Goal: Task Accomplishment & Management: Use online tool/utility

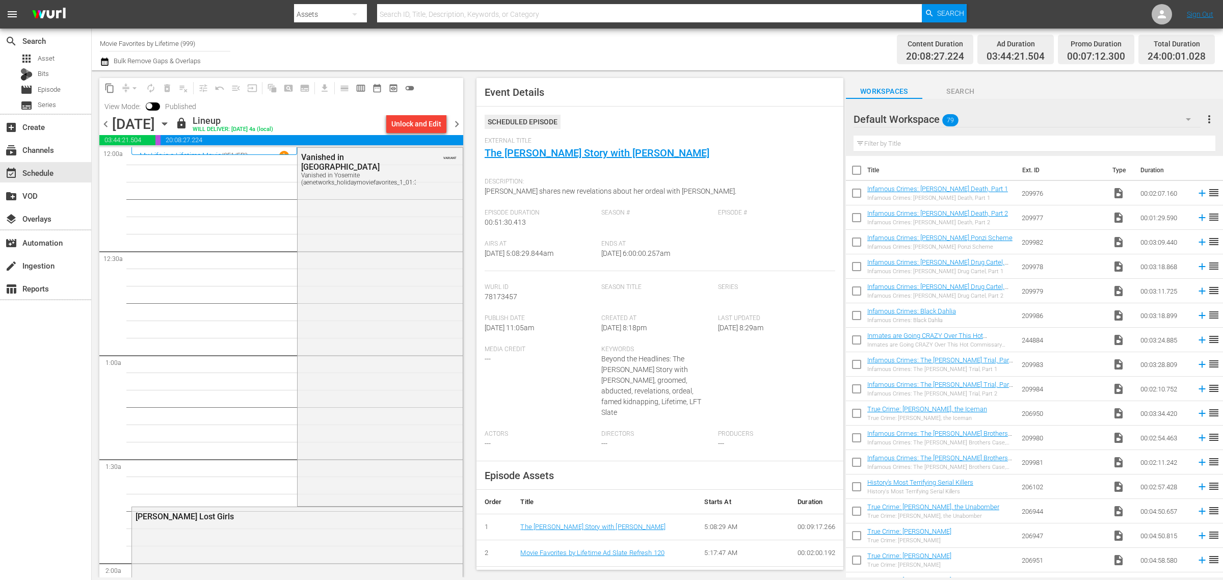
scroll to position [1019, 0]
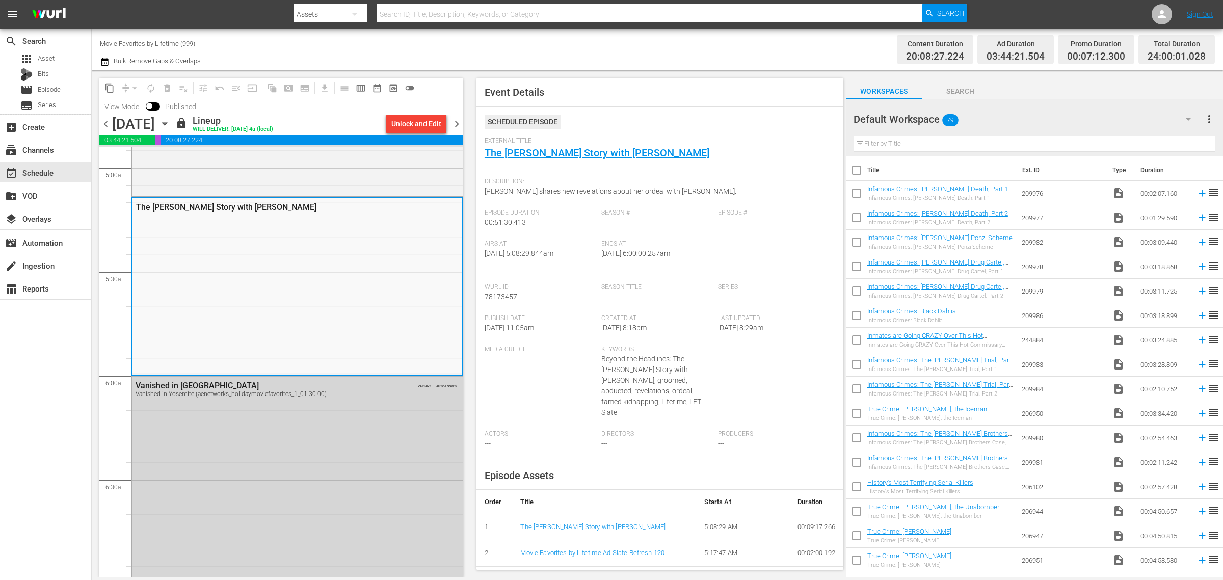
click at [689, 47] on div "Channel Title Movie Favorites by Lifetime (999) Bulk Remove Gaps & Overlaps" at bounding box center [404, 49] width 608 height 37
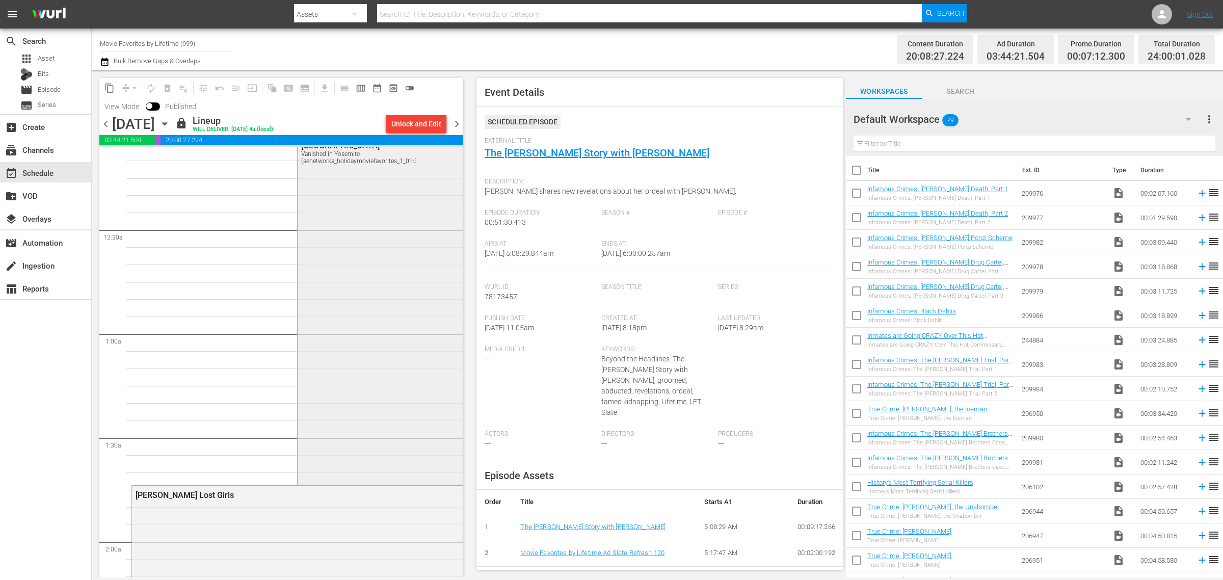
scroll to position [0, 0]
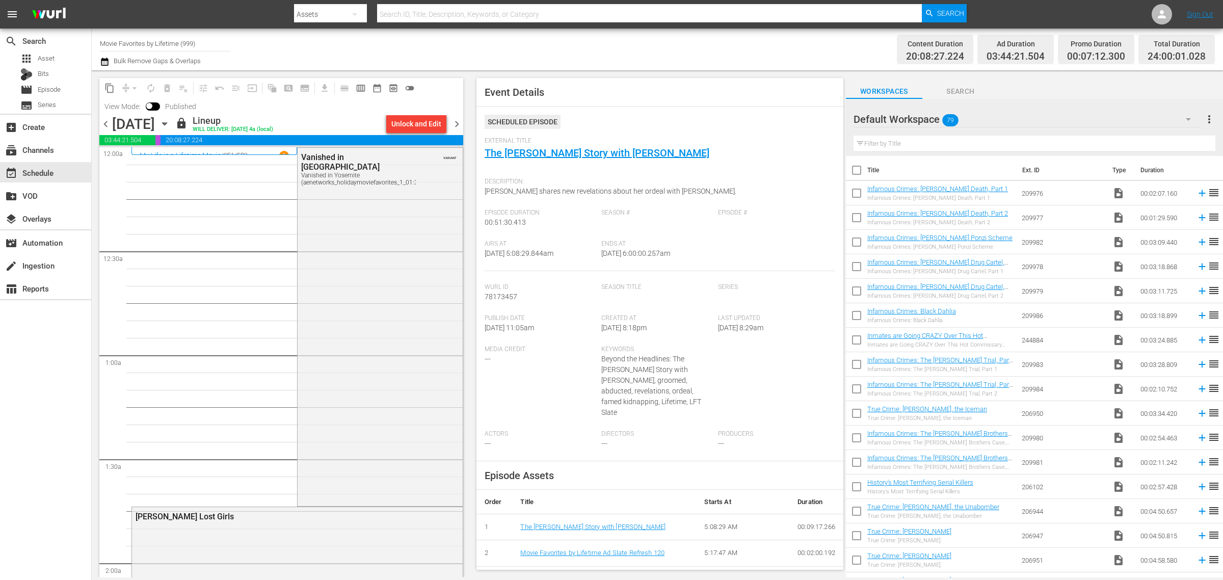
click at [637, 44] on div "Channel Title Movie Favorites by Lifetime (999) Bulk Remove Gaps & Overlaps" at bounding box center [404, 49] width 608 height 37
click at [461, 124] on span "chevron_right" at bounding box center [457, 124] width 13 height 13
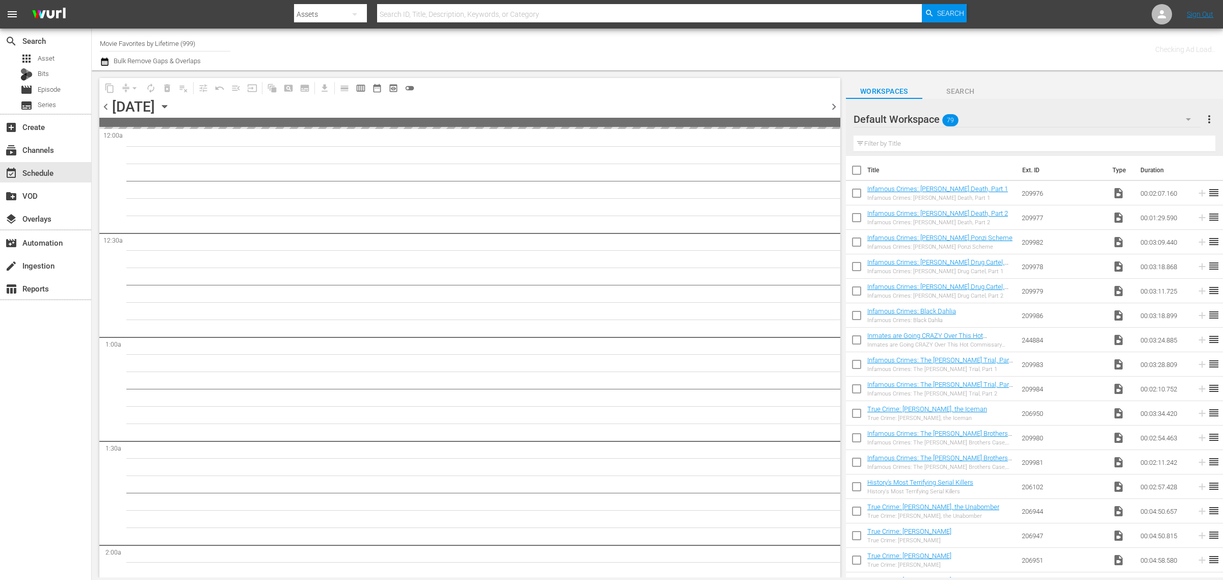
click at [628, 41] on div "Channel Title Movie Favorites by Lifetime (999) Bulk Remove Gaps & Overlaps" at bounding box center [404, 49] width 608 height 37
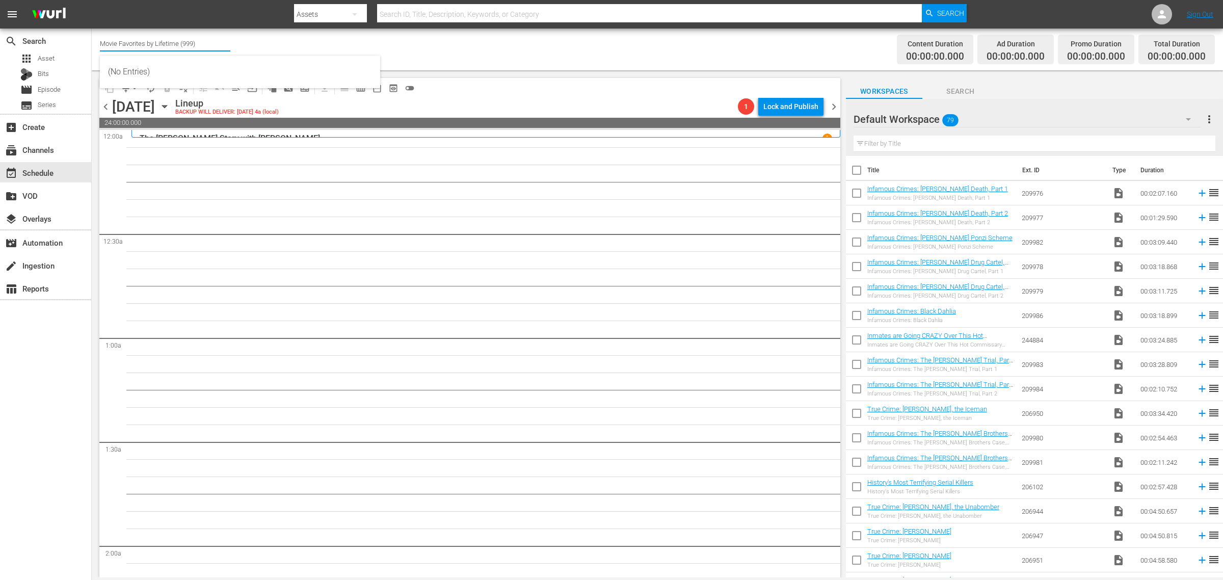
drag, startPoint x: 156, startPoint y: 41, endPoint x: -50, endPoint y: 28, distance: 206.3
click at [0, 28] on html "menu Search By Assets Search ID, Title, Description, Keywords, or Category Sear…" at bounding box center [611, 290] width 1223 height 580
click at [194, 71] on div "Best of American Pickers by History (2038 - ae_networks_bestofamericanpickersby…" at bounding box center [240, 72] width 264 height 24
type input "Best of American Pickers by History (2038 - ae_networks_bestofamericanpickersby…"
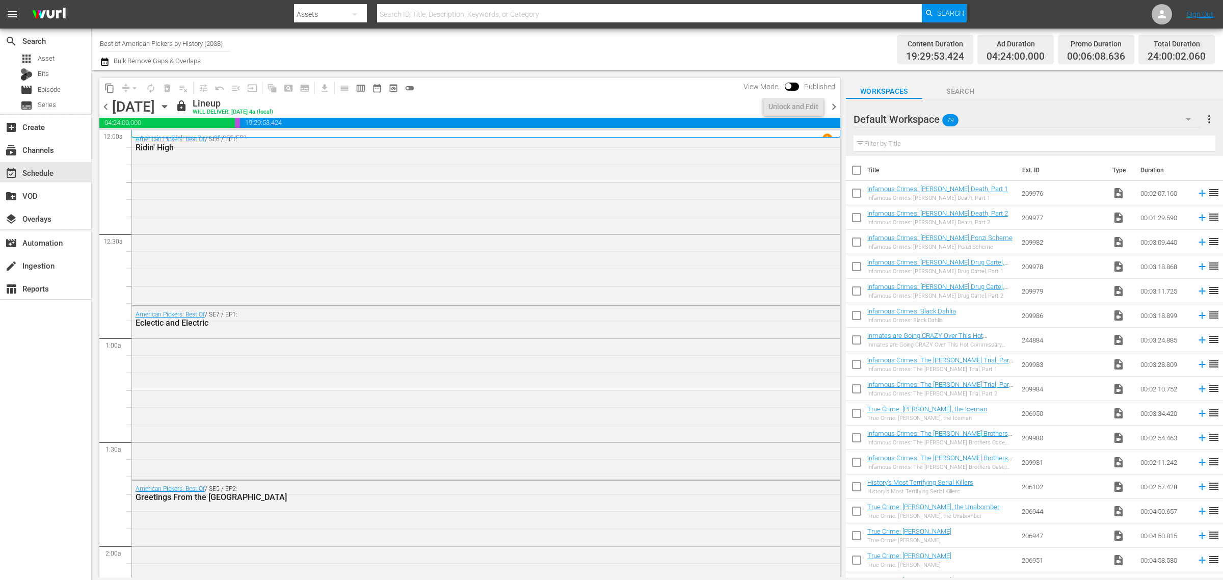
click at [170, 101] on icon "button" at bounding box center [164, 106] width 11 height 11
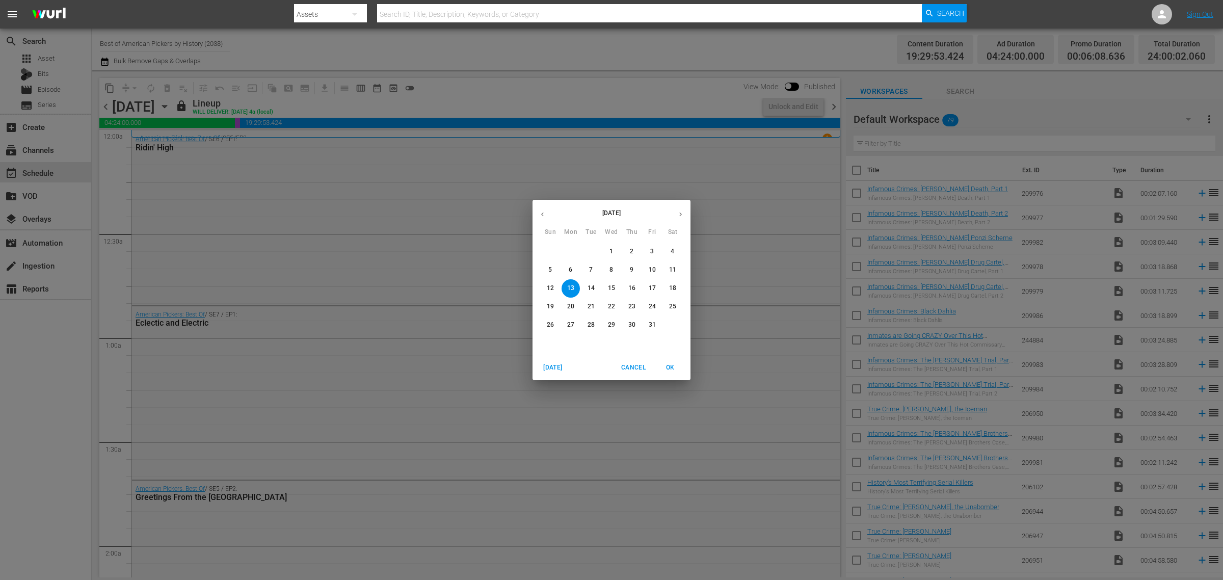
click at [572, 271] on span "6" at bounding box center [571, 270] width 18 height 9
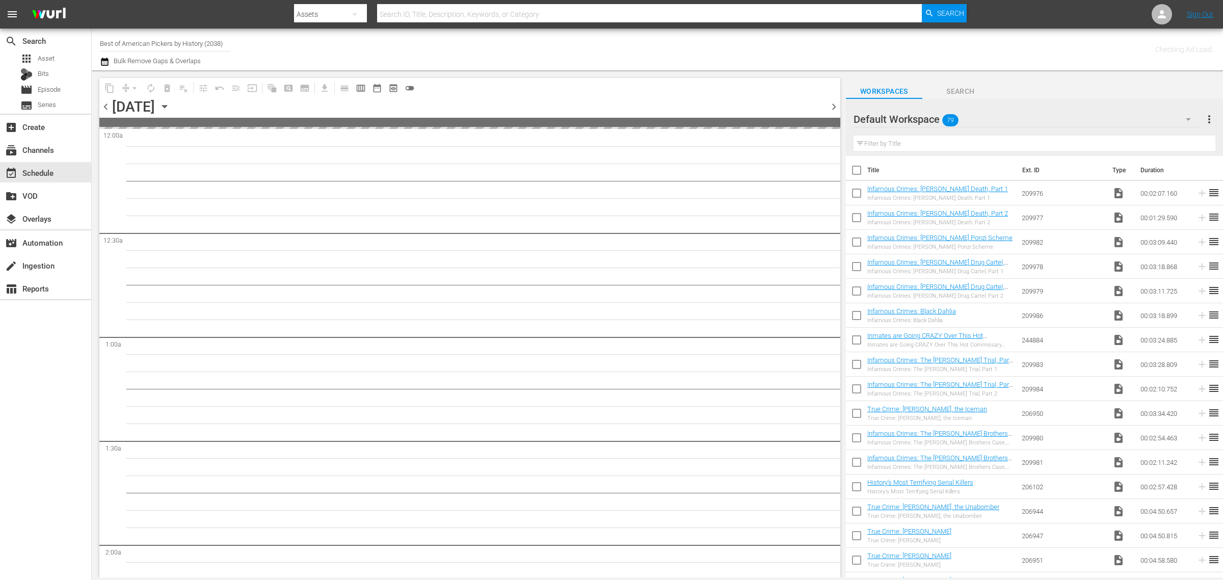
click at [604, 38] on div "Channel Title Best of American Pickers by History (2038) Bulk Remove Gaps & Ove…" at bounding box center [404, 49] width 608 height 37
click at [740, 45] on div "Content Duration 19:32:30.400 Ad Duration 04:40:00.000 Promo Duration 00:00:00.…" at bounding box center [961, 49] width 507 height 37
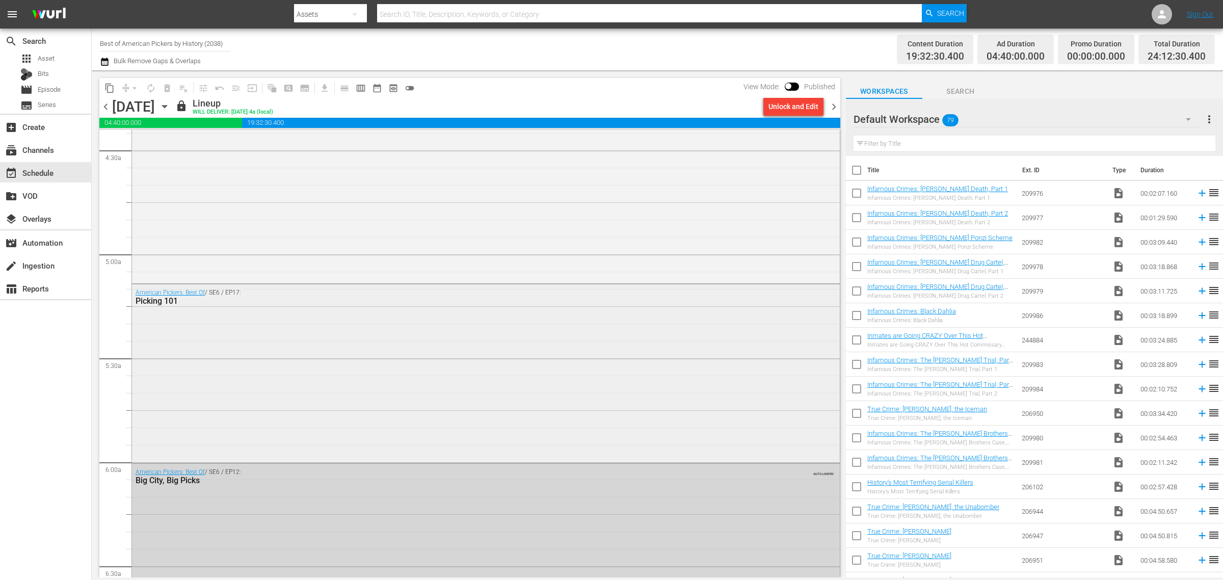
scroll to position [956, 0]
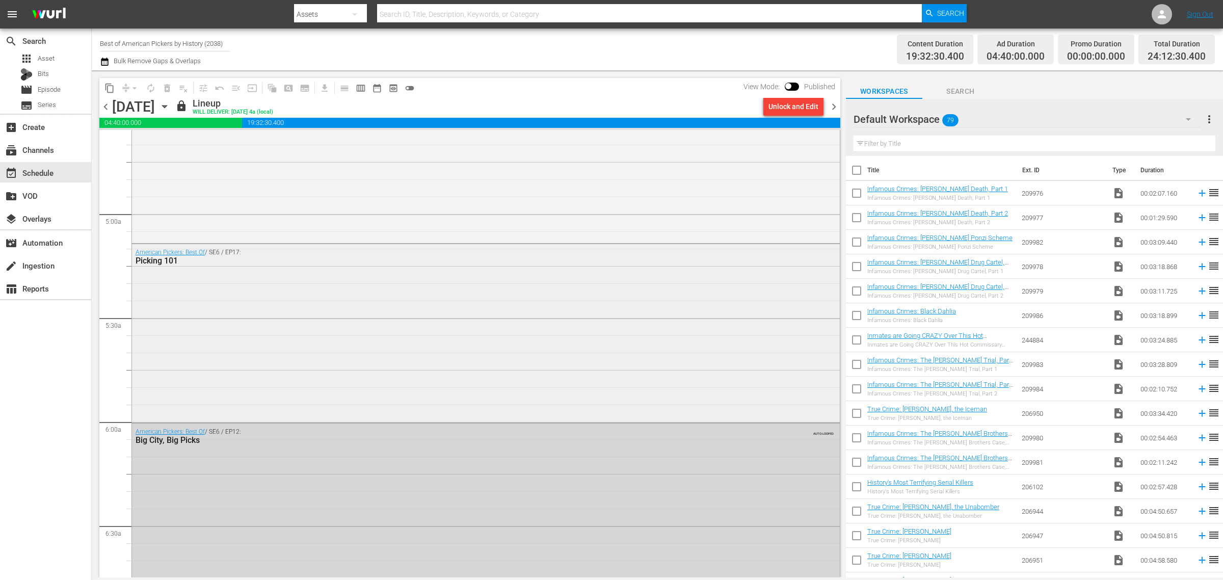
click at [268, 340] on div "American Pickers: Best Of / SE6 / EP17: Picking 101" at bounding box center [486, 332] width 708 height 176
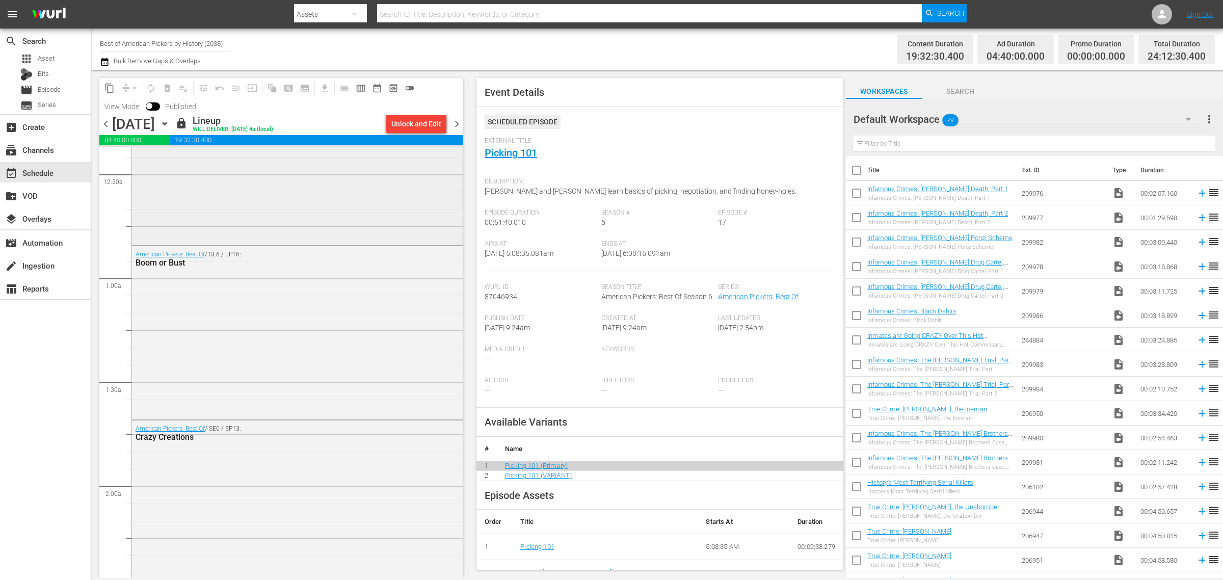
scroll to position [0, 0]
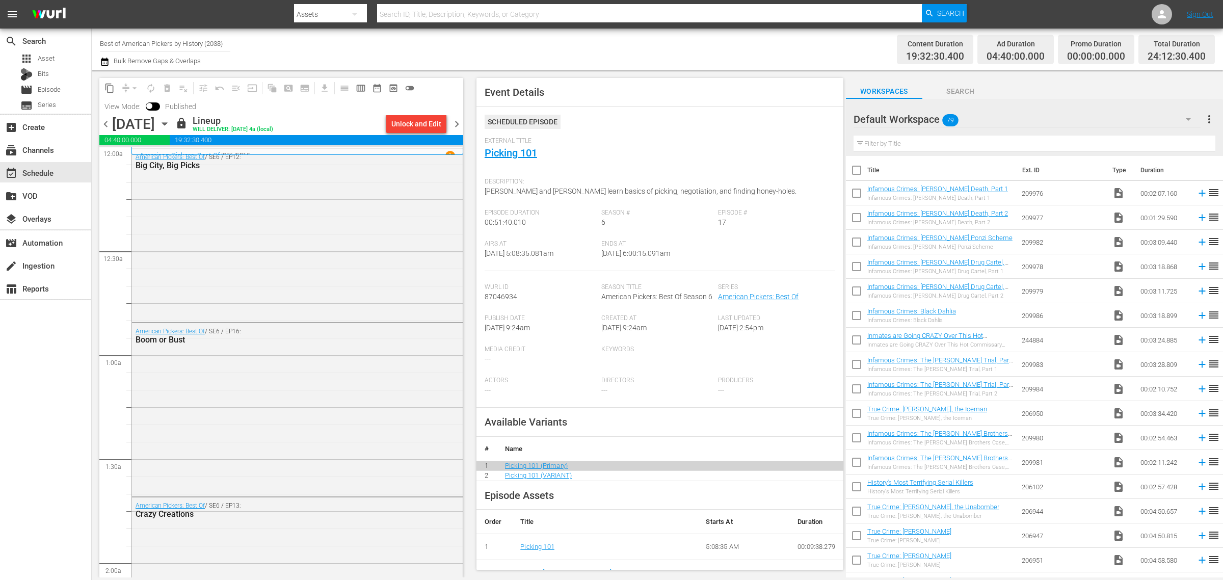
click at [541, 37] on div "Channel Title Best of American Pickers by History (2038) Bulk Remove Gaps & Ove…" at bounding box center [404, 49] width 608 height 37
click at [151, 105] on input "checkbox" at bounding box center [149, 107] width 21 height 7
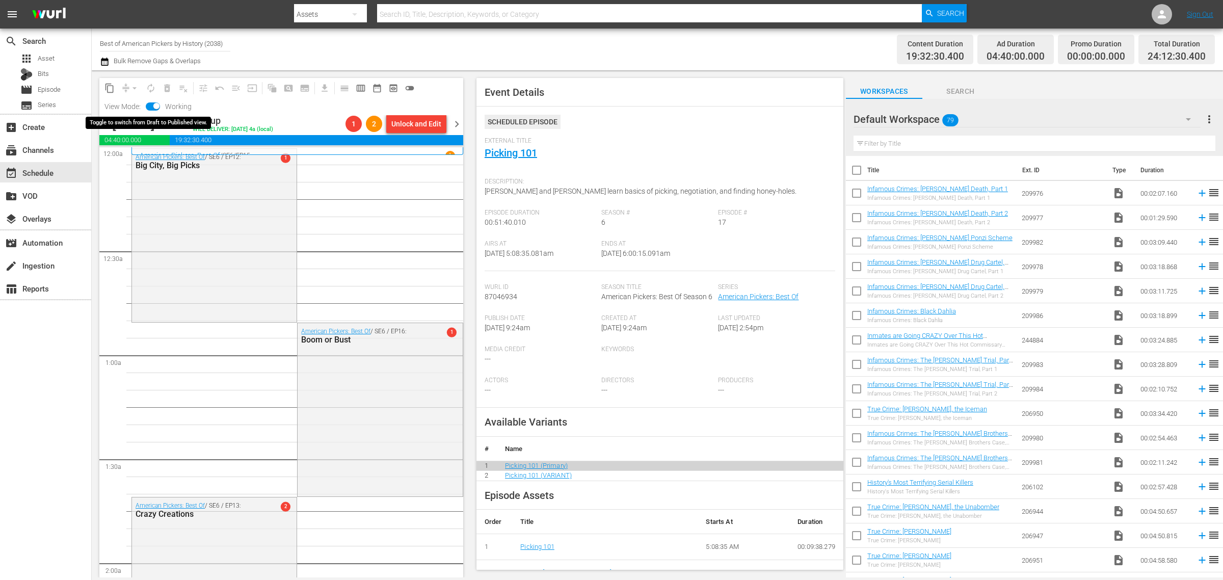
click at [151, 105] on input "checkbox" at bounding box center [156, 107] width 21 height 7
checkbox input "false"
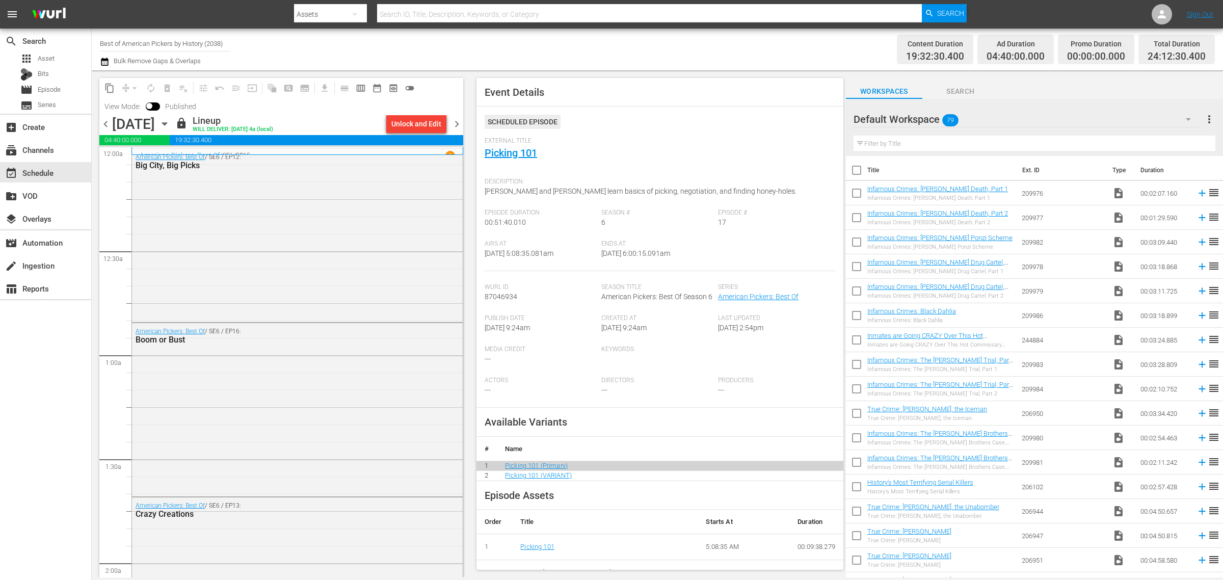
click at [563, 41] on div "Channel Title Best of American Pickers by History (2038) Bulk Remove Gaps & Ove…" at bounding box center [404, 49] width 608 height 37
click at [459, 123] on span "chevron_right" at bounding box center [457, 124] width 13 height 13
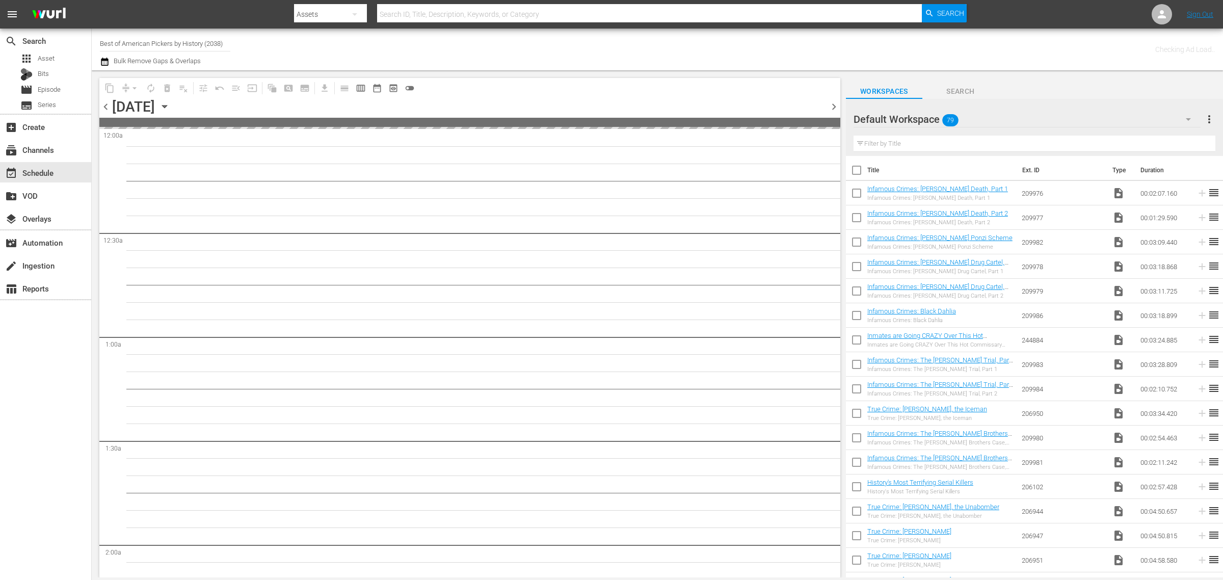
click at [549, 32] on div "Channel Title Best of American Pickers by History (2038) Bulk Remove Gaps & Ove…" at bounding box center [404, 49] width 608 height 37
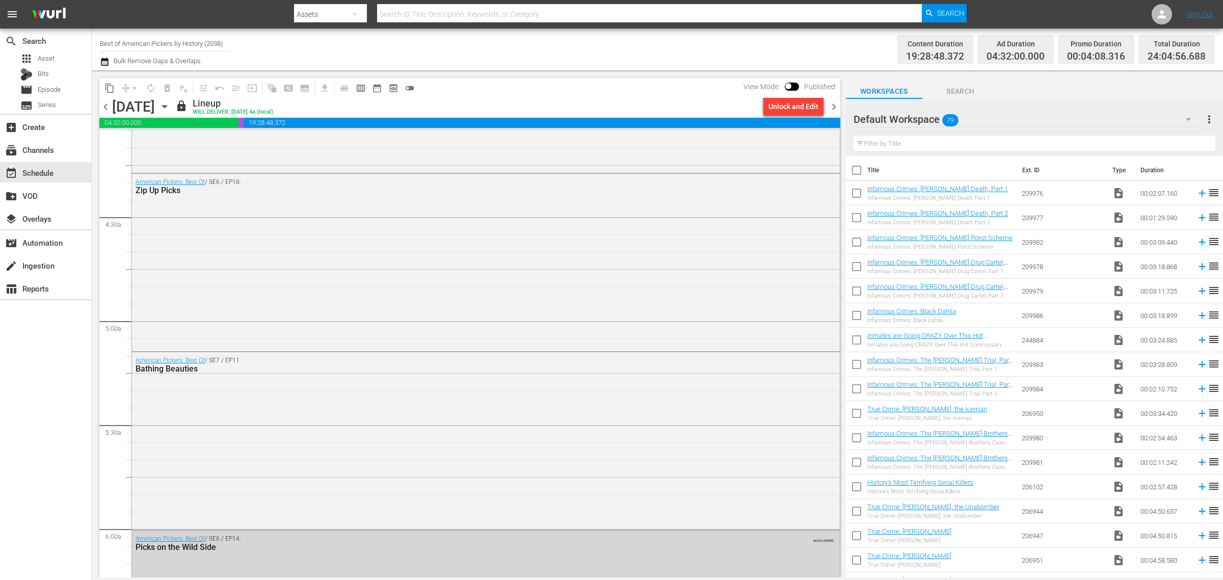
scroll to position [956, 0]
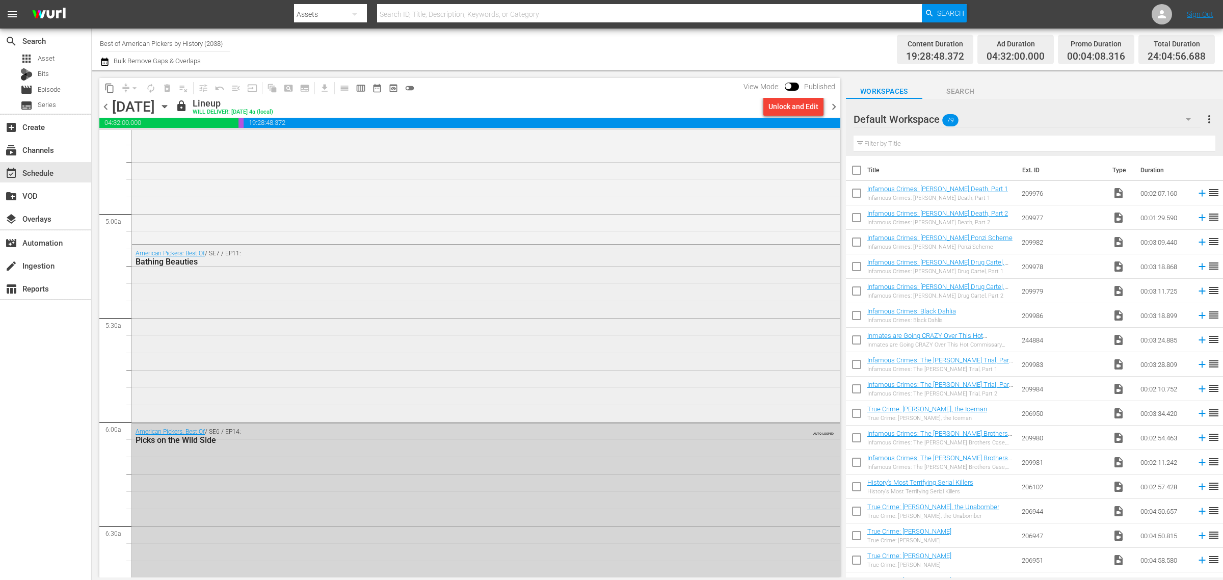
click at [320, 353] on div "American Pickers: Best Of / SE7 / EP11: Bathing Beauties" at bounding box center [486, 332] width 708 height 175
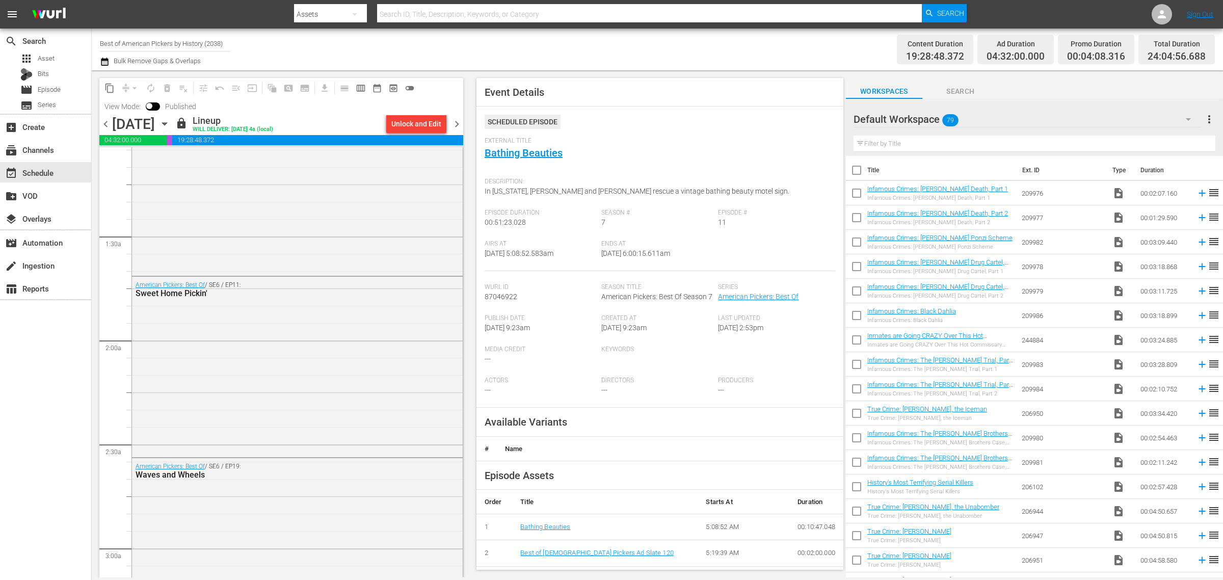
scroll to position [0, 0]
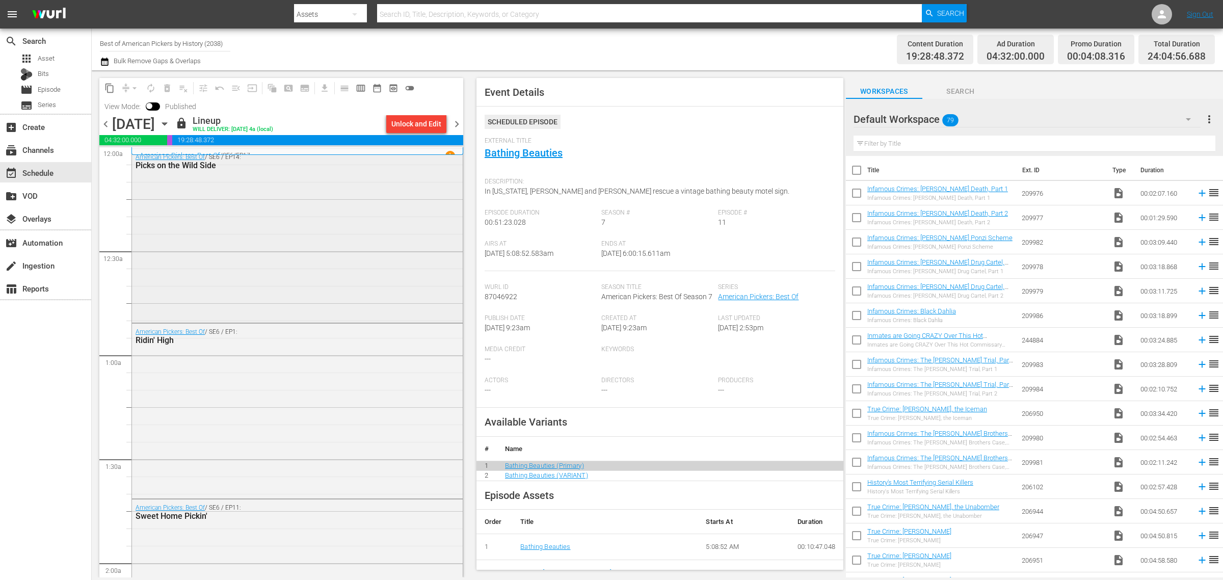
click at [320, 221] on div "American Pickers: Best Of / SE6 / EP14: Picks on the Wild Side" at bounding box center [297, 235] width 331 height 172
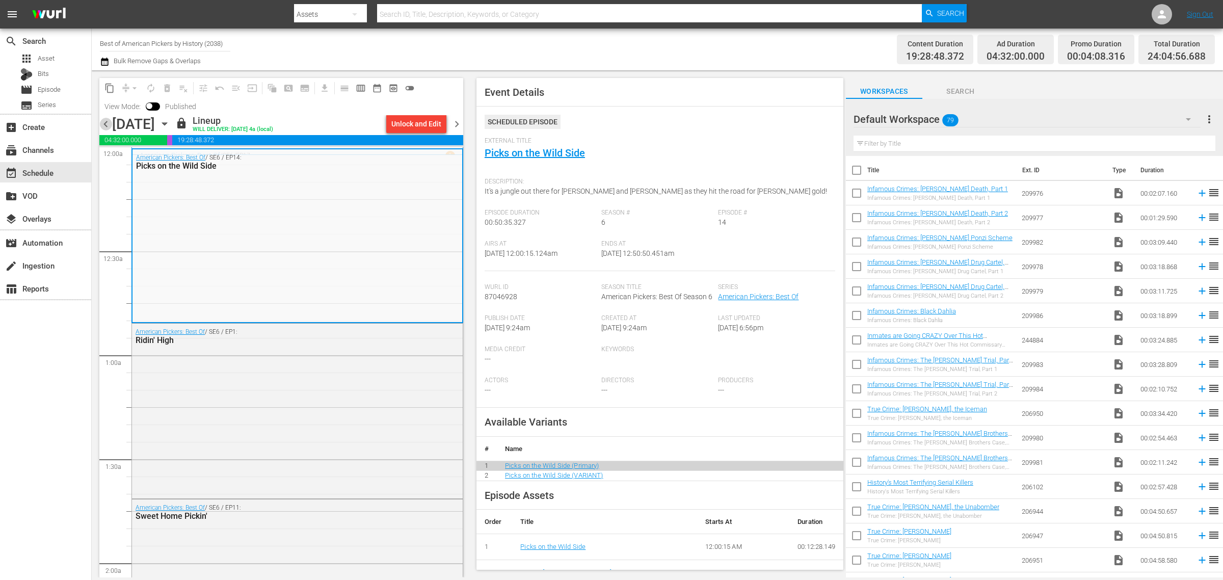
click at [103, 124] on span "chevron_left" at bounding box center [105, 124] width 13 height 13
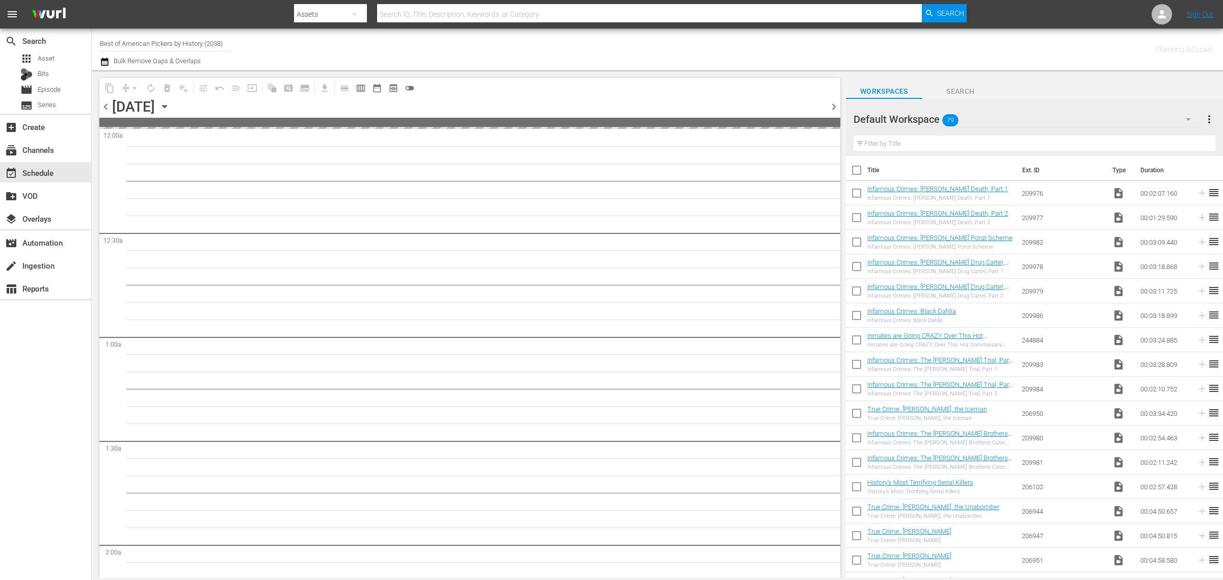
click at [552, 36] on div "Channel Title Best of American Pickers by History (2038) Bulk Remove Gaps & Ove…" at bounding box center [404, 49] width 608 height 37
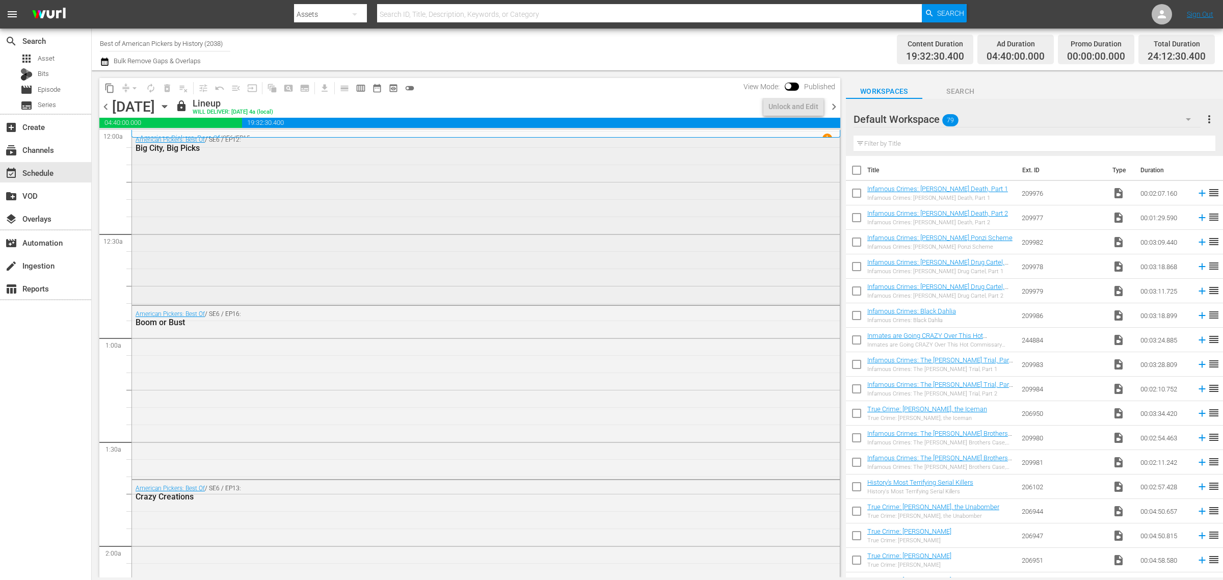
click at [162, 189] on div "American Pickers: Best Of / SE6 / EP12: Big City, Big Picks" at bounding box center [486, 217] width 708 height 172
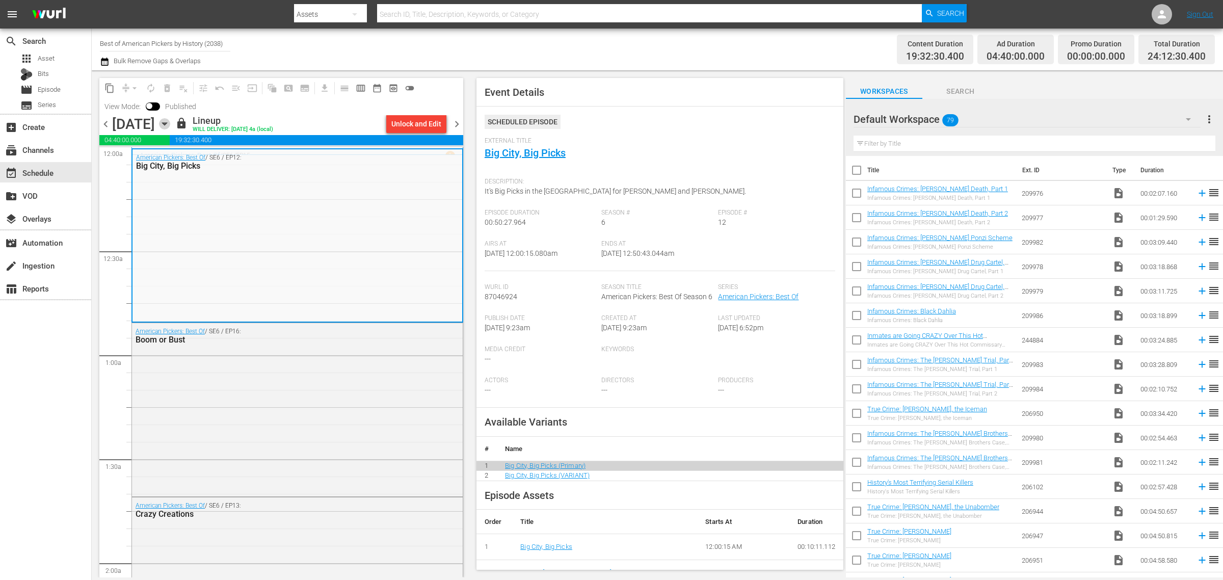
click at [170, 125] on icon "button" at bounding box center [164, 123] width 11 height 11
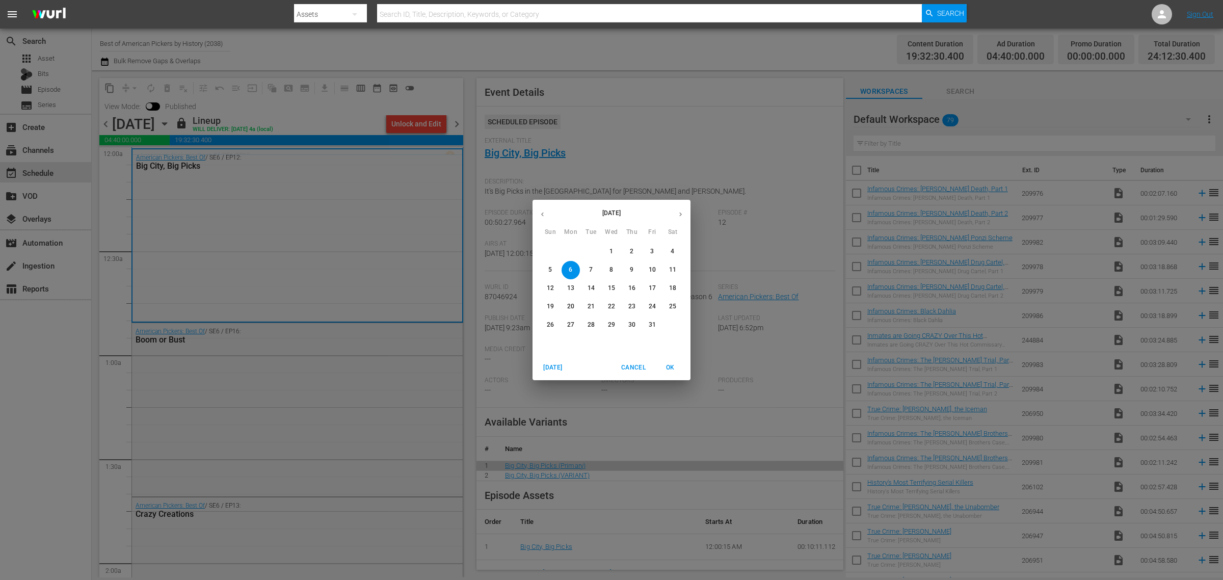
click at [549, 304] on p "19" at bounding box center [550, 306] width 7 height 9
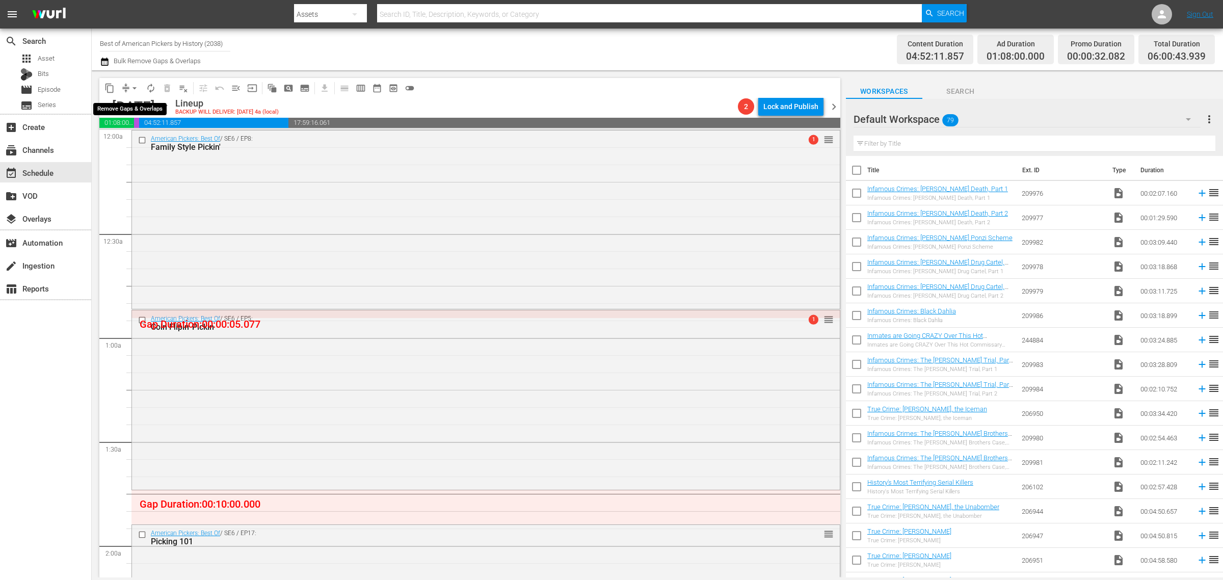
click at [139, 88] on span "arrow_drop_down" at bounding box center [134, 88] width 10 height 10
click at [386, 49] on div "Channel Title Best of American Pickers by History (2038) Bulk Remove Gaps & Ove…" at bounding box center [404, 49] width 608 height 37
click at [125, 85] on span "compress" at bounding box center [126, 88] width 10 height 10
click at [622, 40] on div "Channel Title Best of American Pickers by History (2038) Bulk Remove Gaps & Ove…" at bounding box center [404, 49] width 608 height 37
click at [170, 103] on icon "button" at bounding box center [164, 106] width 11 height 11
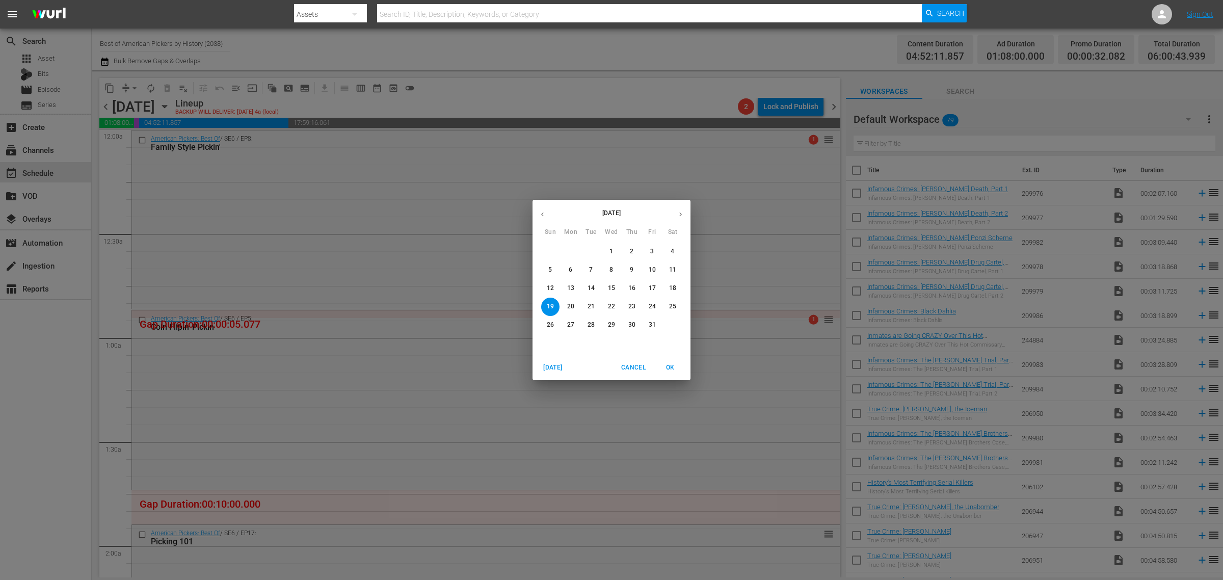
click at [574, 269] on span "6" at bounding box center [571, 270] width 18 height 9
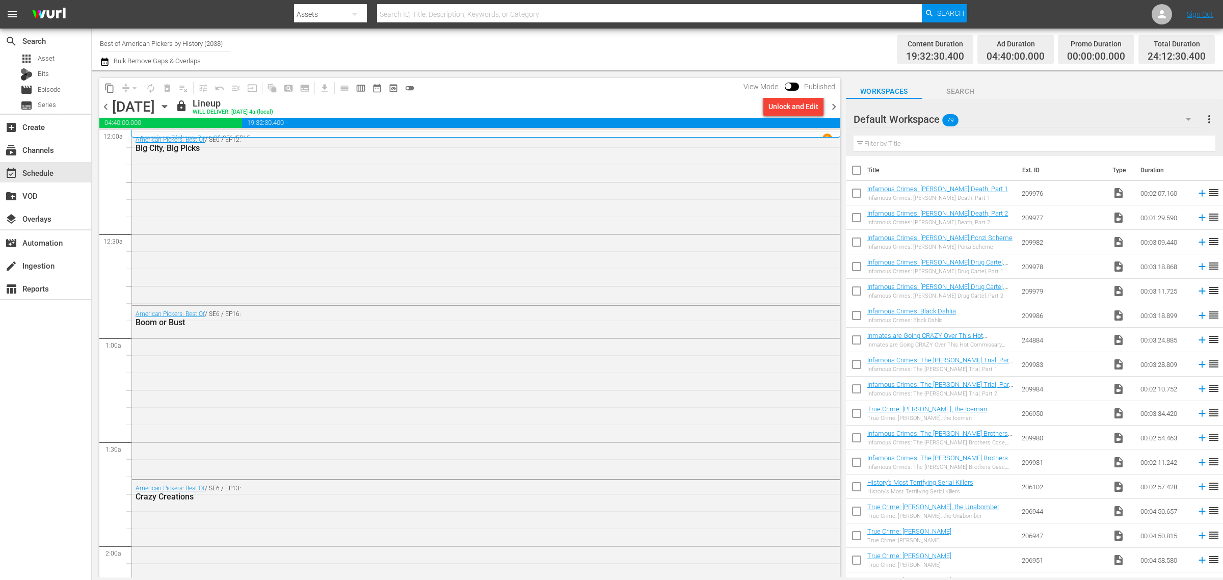
click at [581, 40] on div "Channel Title Best of American Pickers by History (2038) Bulk Remove Gaps & Ove…" at bounding box center [404, 49] width 608 height 37
click at [834, 108] on span "chevron_right" at bounding box center [834, 106] width 13 height 13
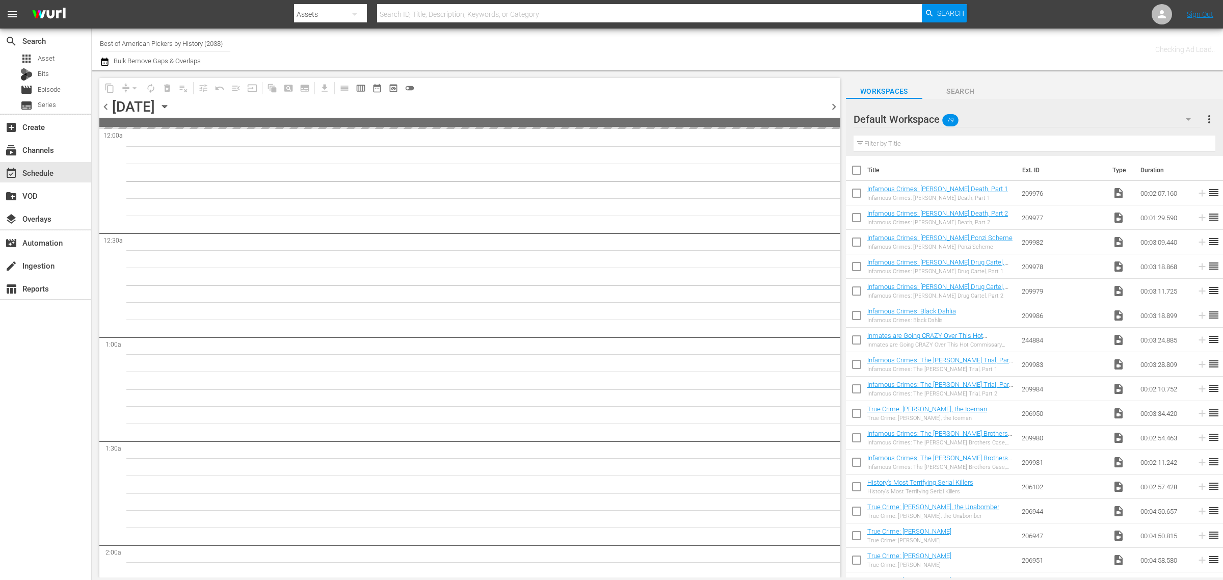
click at [651, 46] on div "Channel Title Best of American Pickers by History (2038) Bulk Remove Gaps & Ove…" at bounding box center [404, 49] width 608 height 37
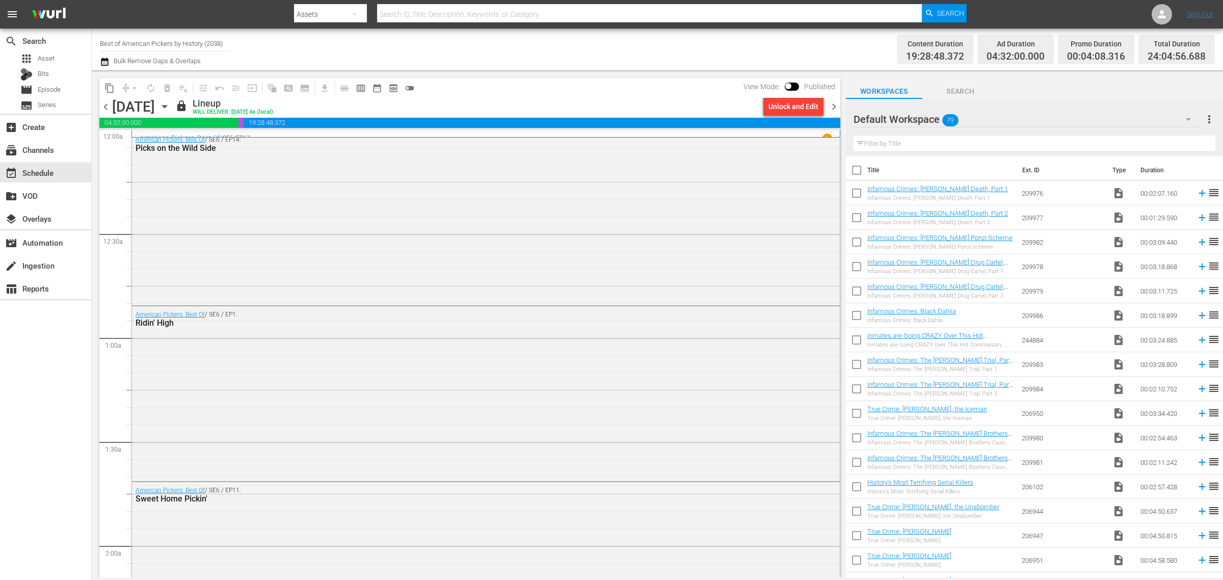
click at [577, 48] on div "Channel Title Best of American Pickers by History (2038) Bulk Remove Gaps & Ove…" at bounding box center [404, 49] width 608 height 37
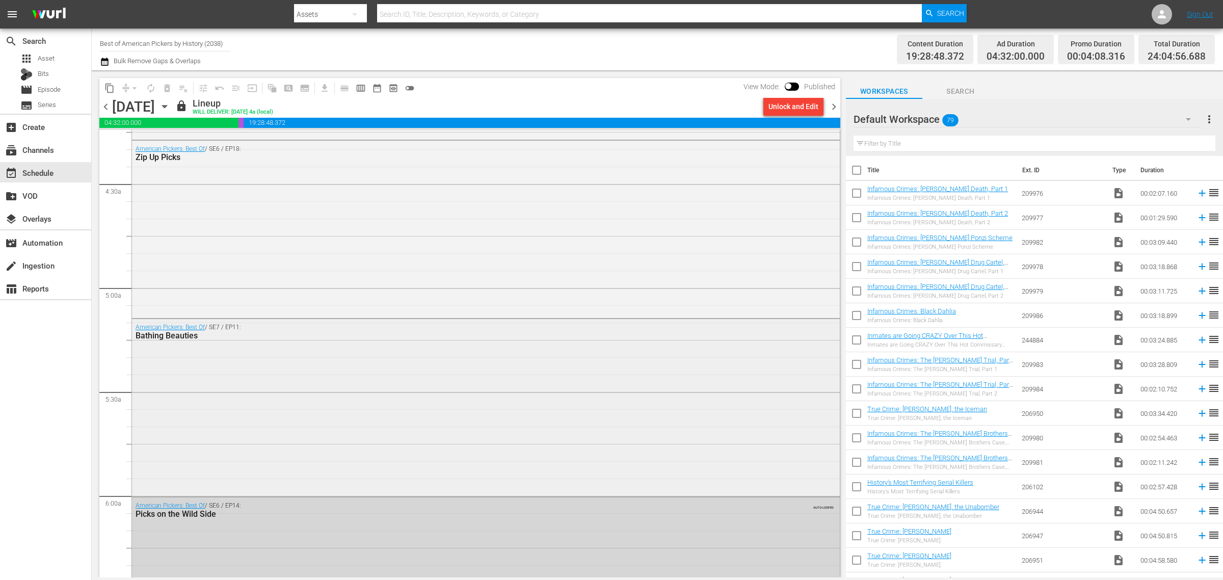
scroll to position [956, 0]
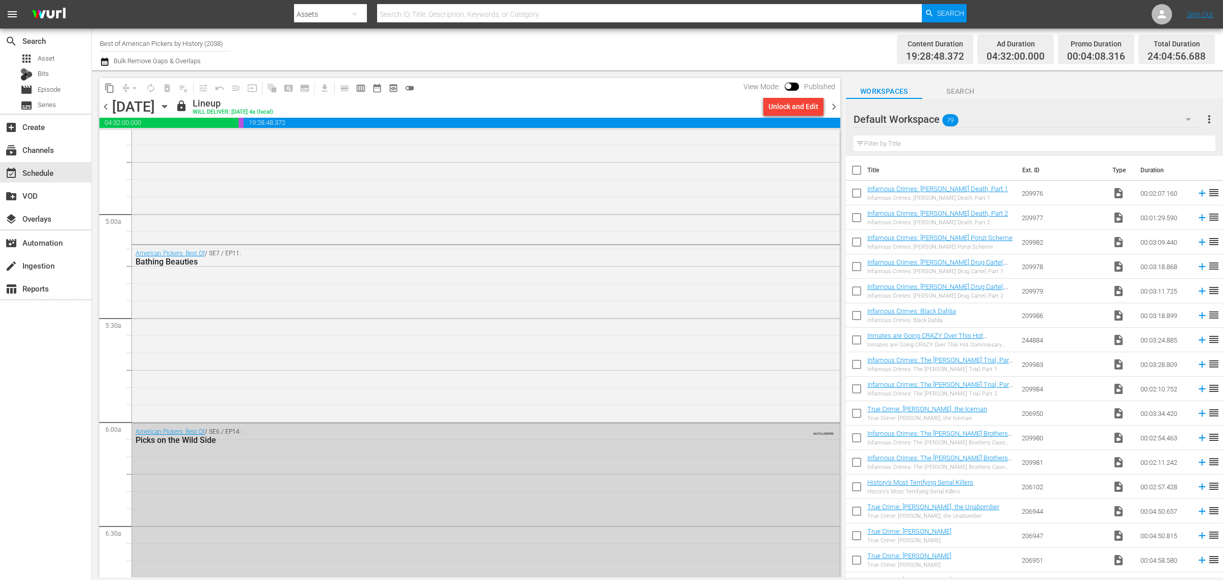
drag, startPoint x: 385, startPoint y: 357, endPoint x: 457, endPoint y: 357, distance: 71.9
click at [385, 357] on div "American Pickers: Best Of / SE7 / EP11: Bathing Beauties" at bounding box center [486, 332] width 708 height 175
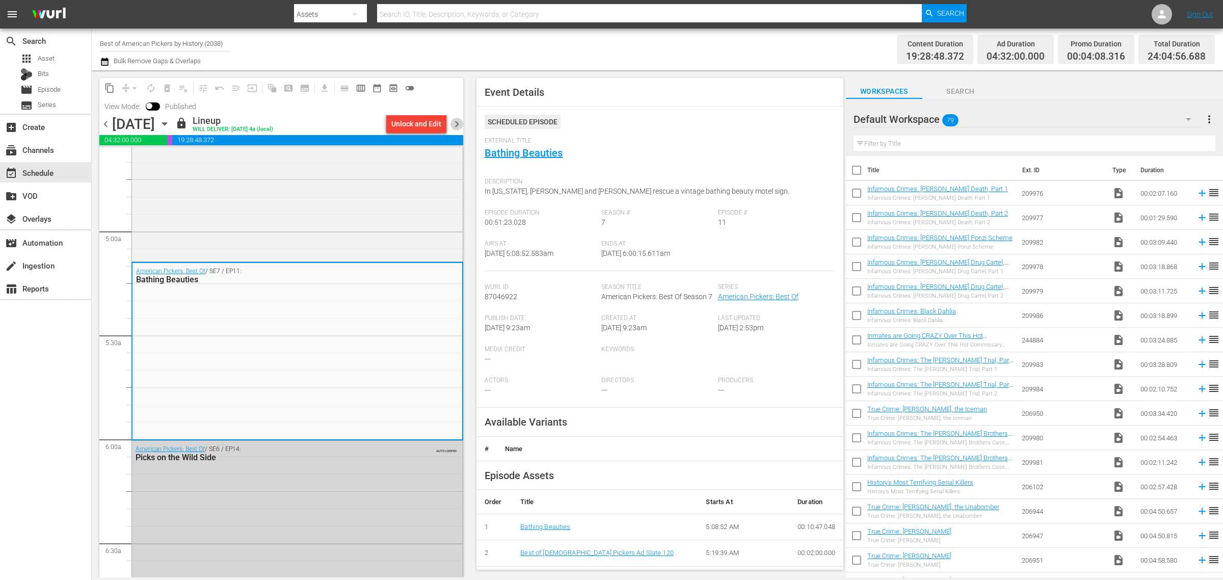
drag, startPoint x: 457, startPoint y: 122, endPoint x: 532, endPoint y: 70, distance: 91.1
click at [459, 120] on span "chevron_right" at bounding box center [457, 124] width 13 height 13
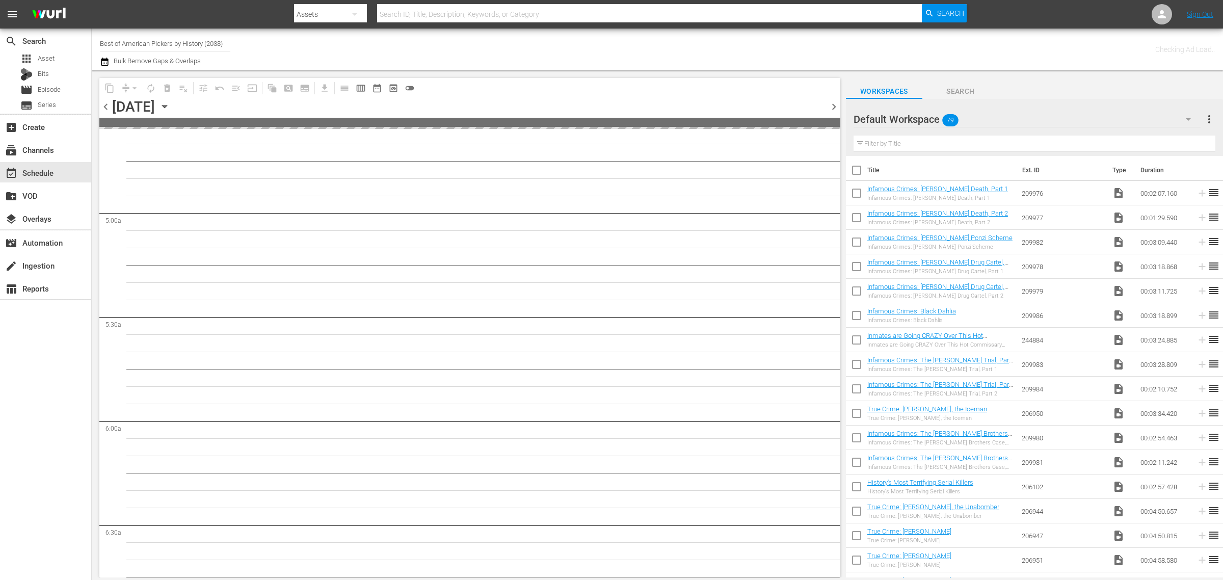
scroll to position [1025, 0]
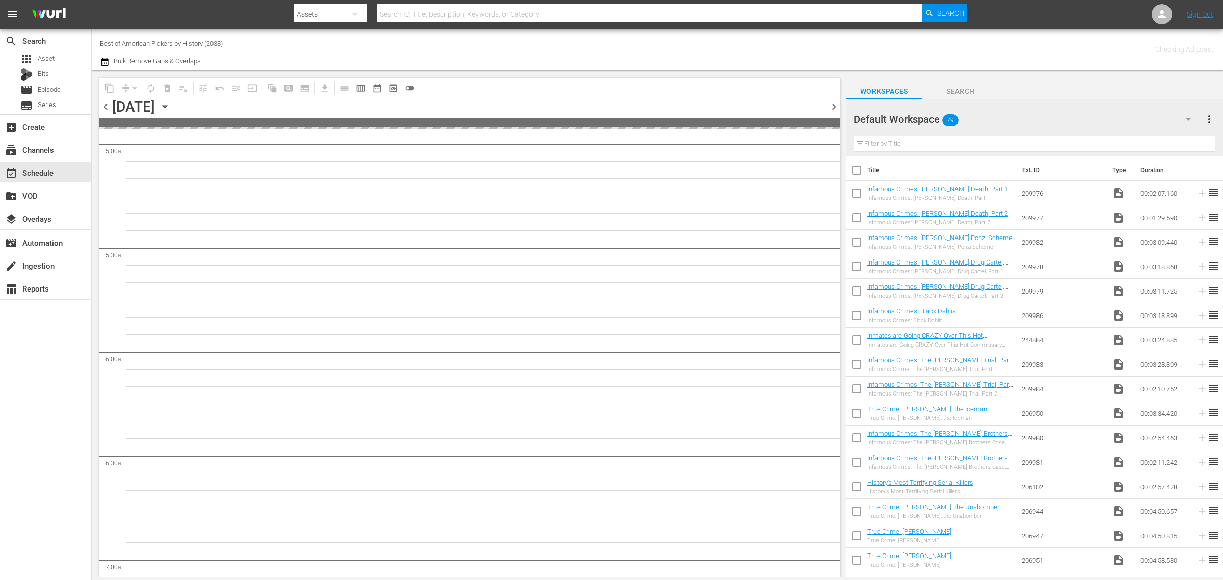
click at [552, 36] on div "Channel Title Best of American Pickers by History (2038) Bulk Remove Gaps & Ove…" at bounding box center [404, 49] width 608 height 37
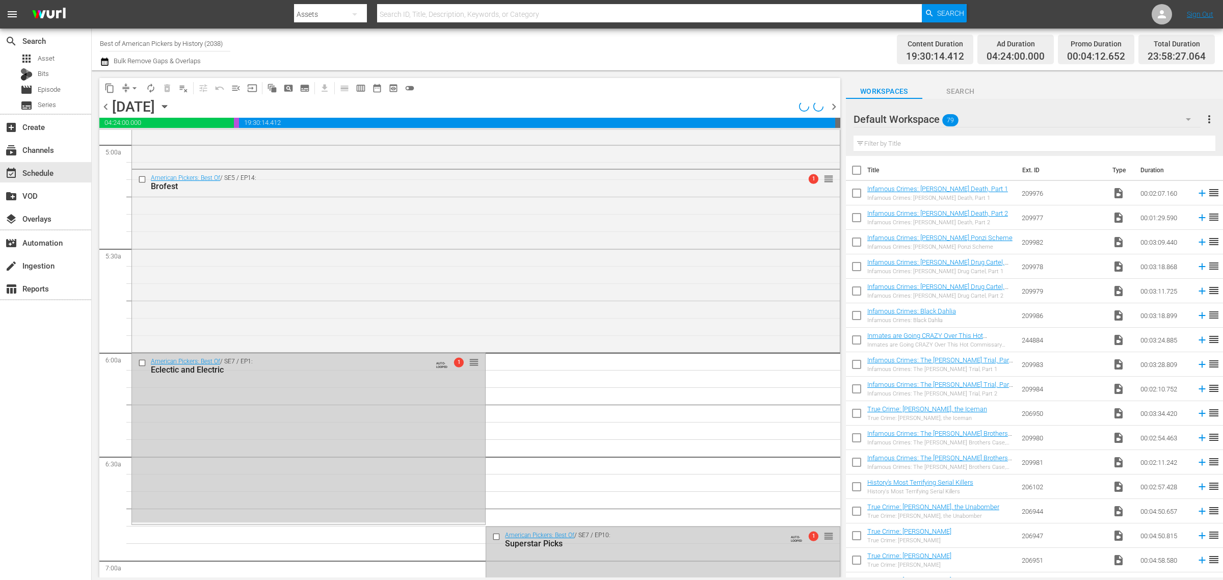
scroll to position [990, 0]
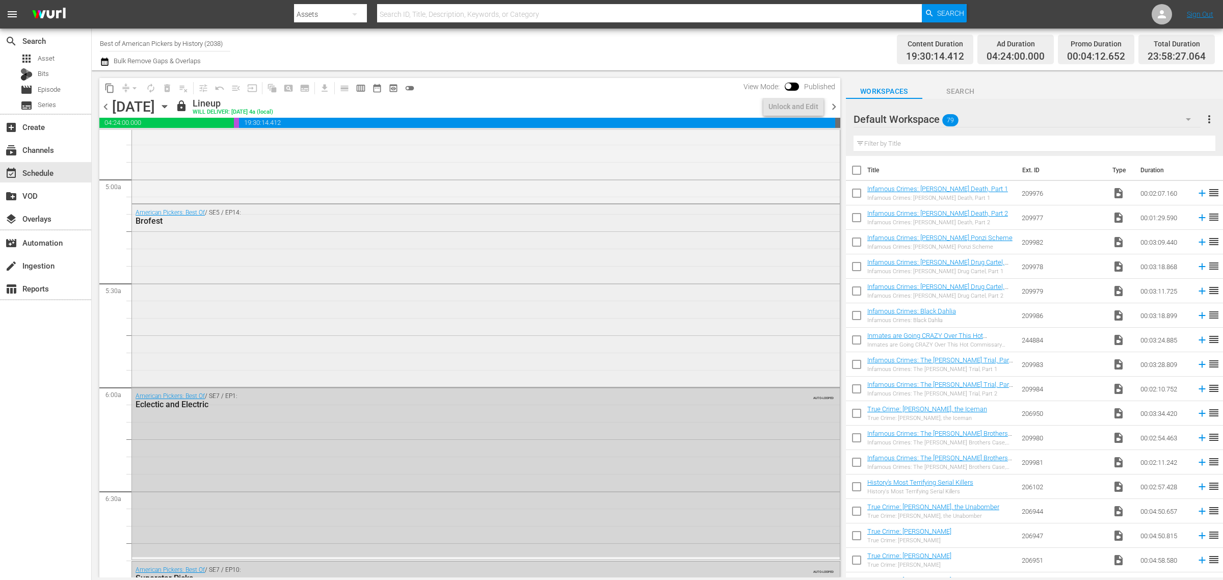
click at [285, 327] on div "American Pickers: Best Of / SE5 / EP14: Brofest" at bounding box center [486, 294] width 708 height 180
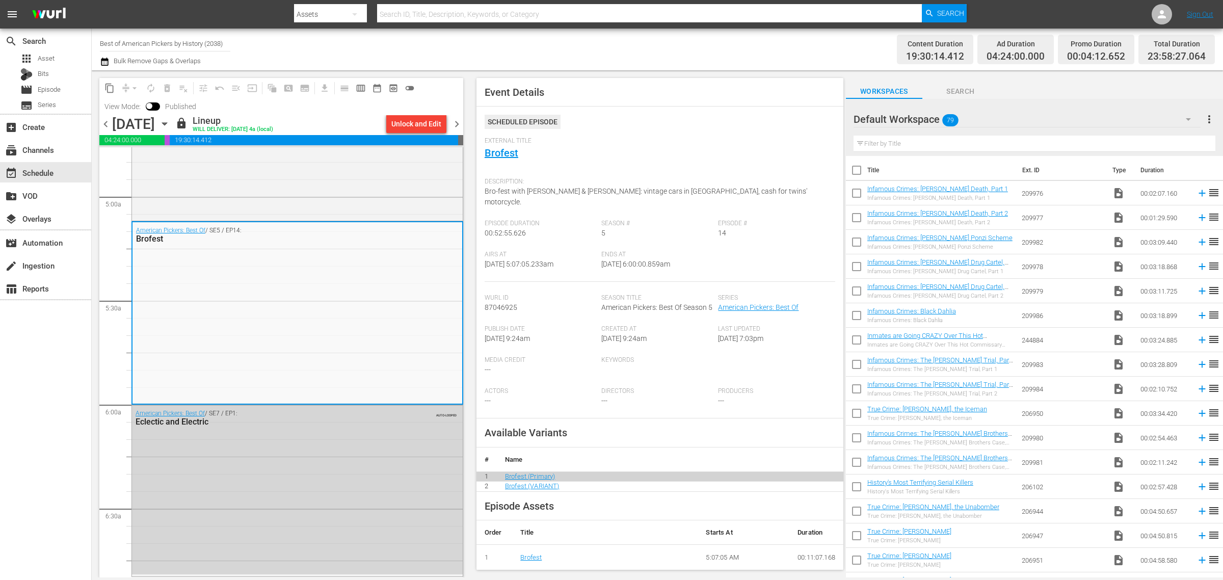
click at [456, 123] on span "chevron_right" at bounding box center [457, 124] width 13 height 13
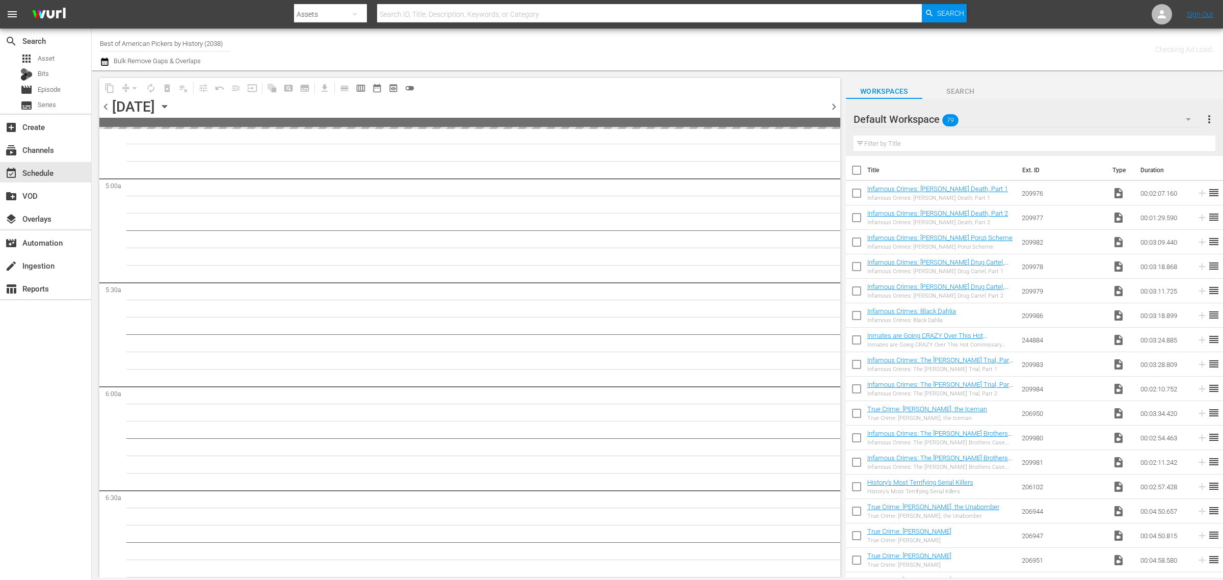
scroll to position [1025, 0]
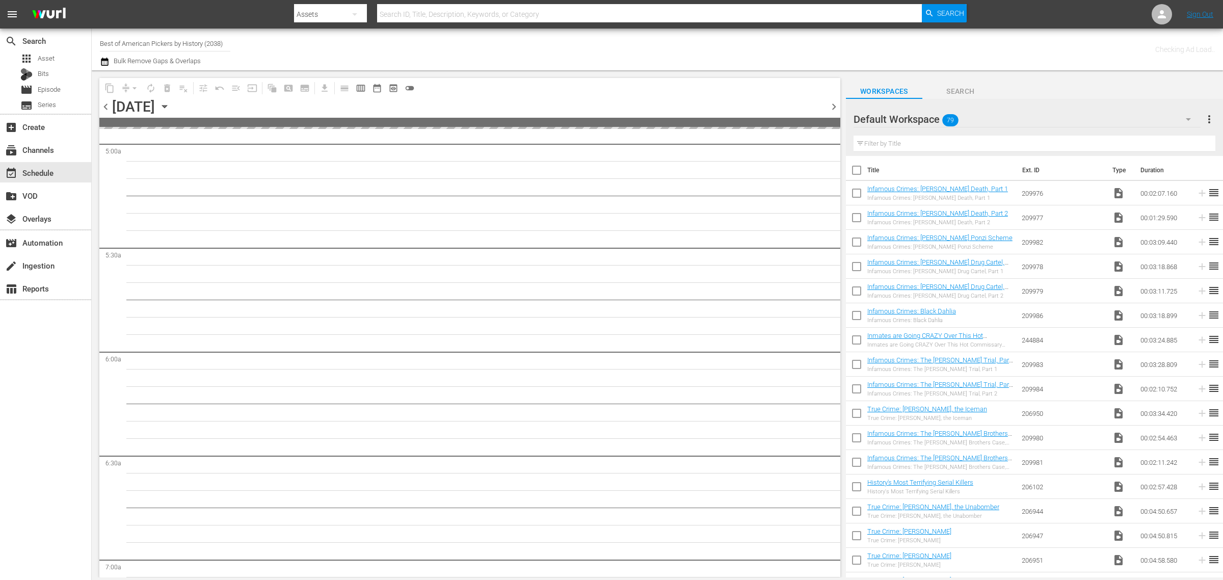
click at [560, 51] on div "Channel Title Best of American Pickers by History (2038) Bulk Remove Gaps & Ove…" at bounding box center [404, 49] width 608 height 37
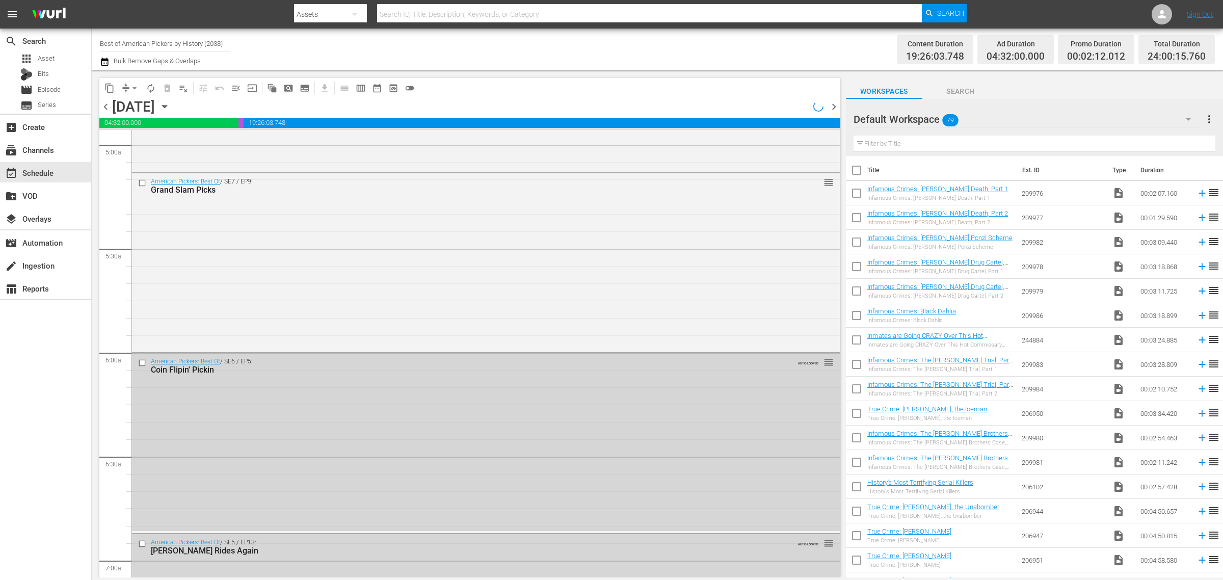
scroll to position [973, 0]
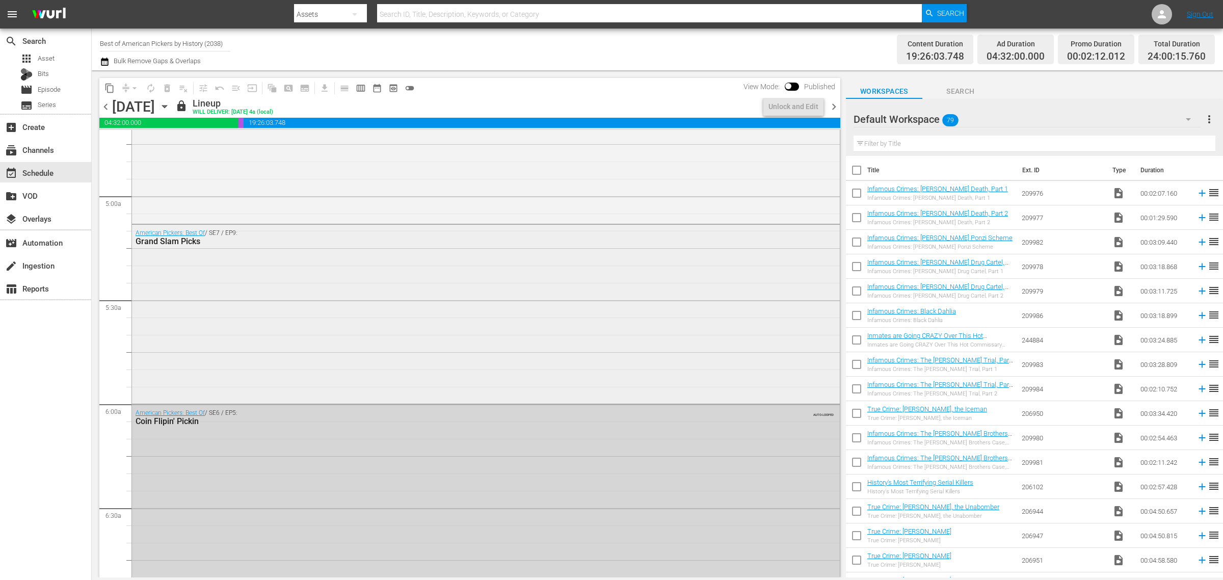
click at [338, 378] on div "American Pickers: Best Of / SE7 / EP9: Grand Slam Picks" at bounding box center [486, 313] width 708 height 176
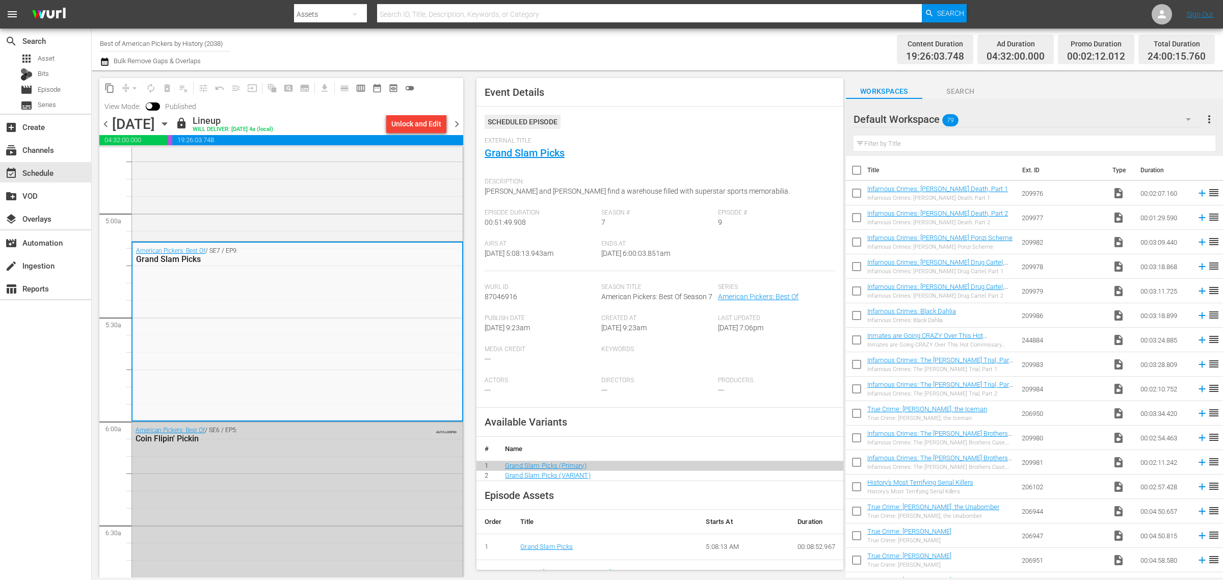
click at [459, 120] on span "chevron_right" at bounding box center [457, 124] width 13 height 13
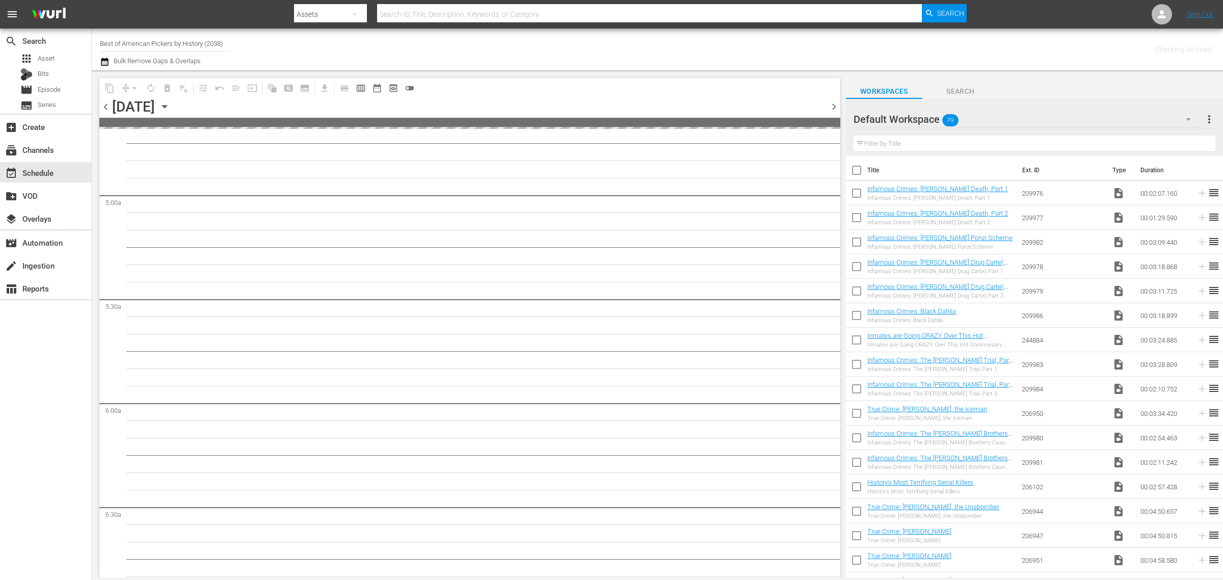
scroll to position [1025, 0]
click at [561, 50] on div "Channel Title Best of American Pickers by History (2038) Bulk Remove Gaps & Ove…" at bounding box center [404, 49] width 608 height 37
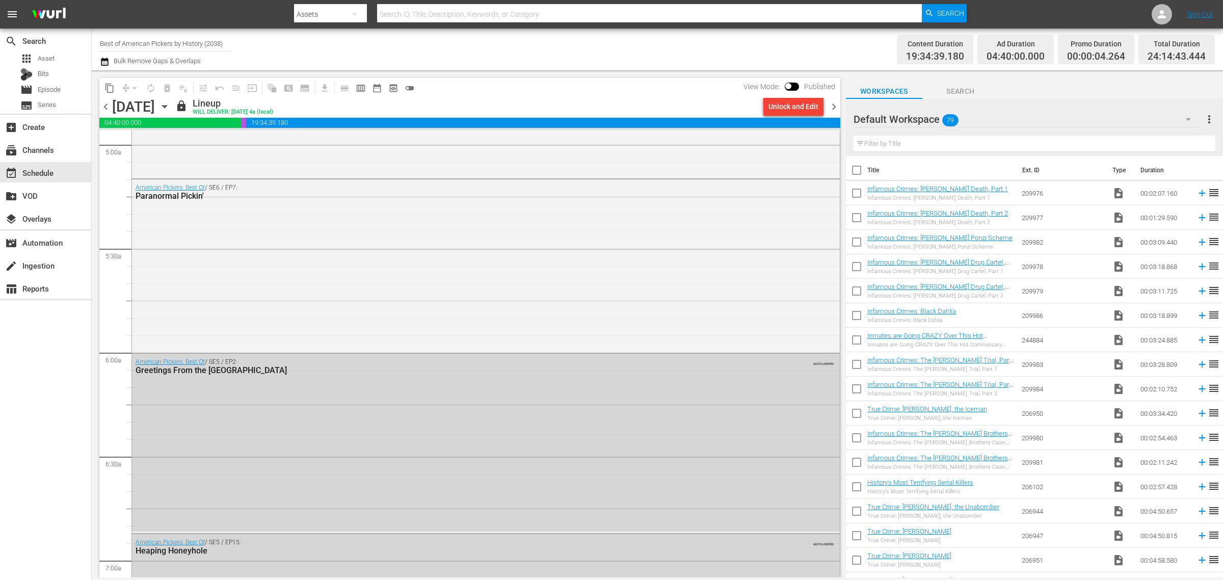
scroll to position [956, 0]
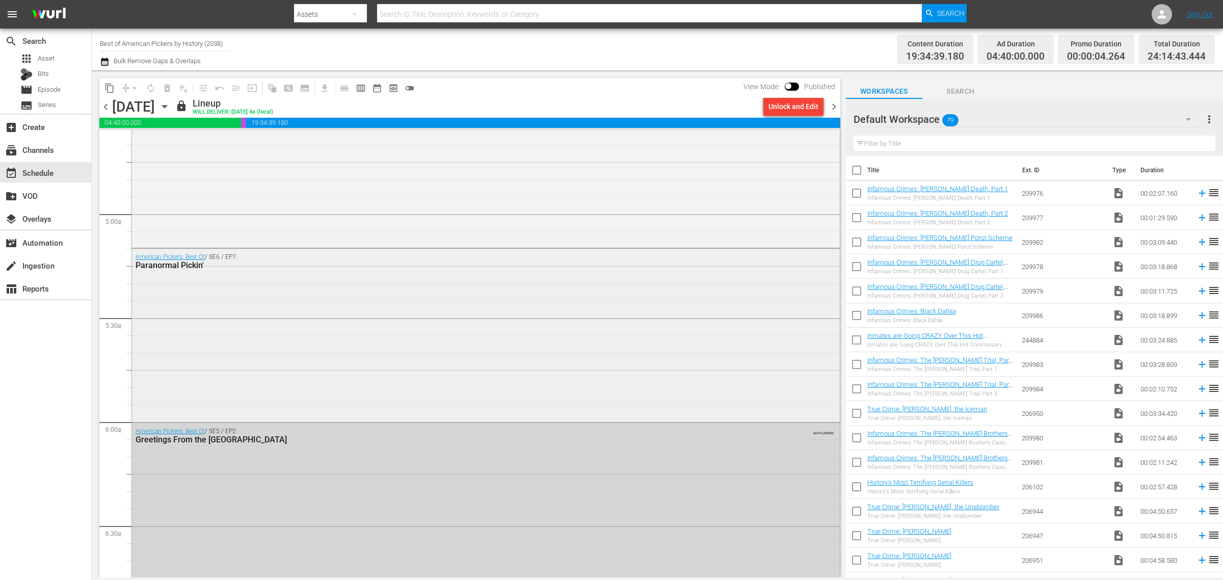
click at [248, 393] on div "American Pickers: Best Of / SE6 / EP7: Paranormal Pickin'" at bounding box center [486, 334] width 708 height 171
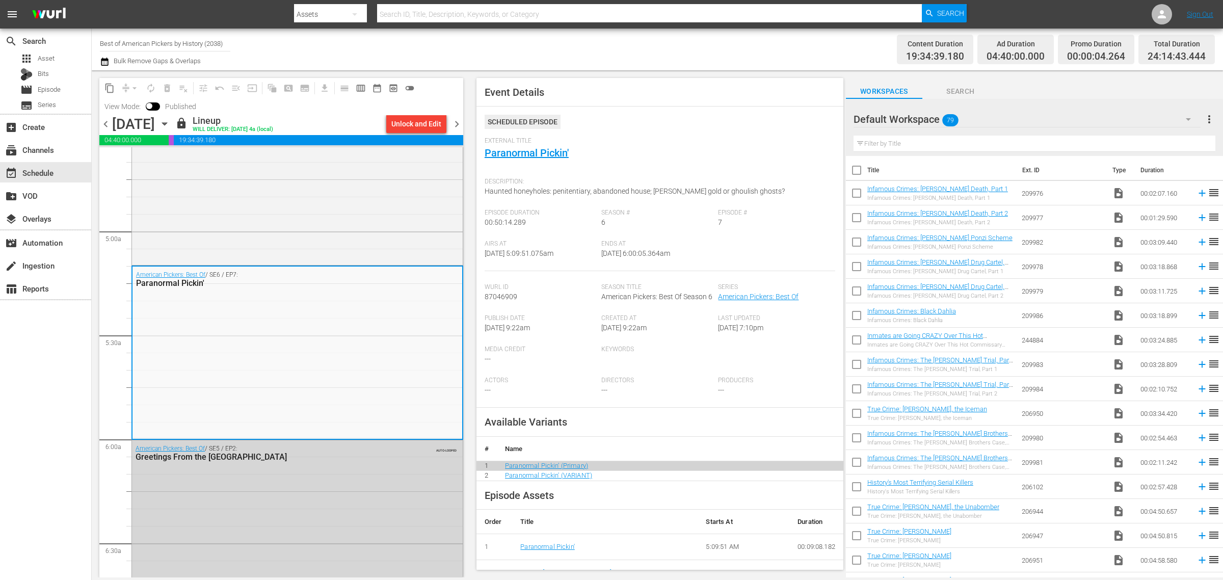
click at [455, 121] on span "chevron_right" at bounding box center [457, 124] width 13 height 13
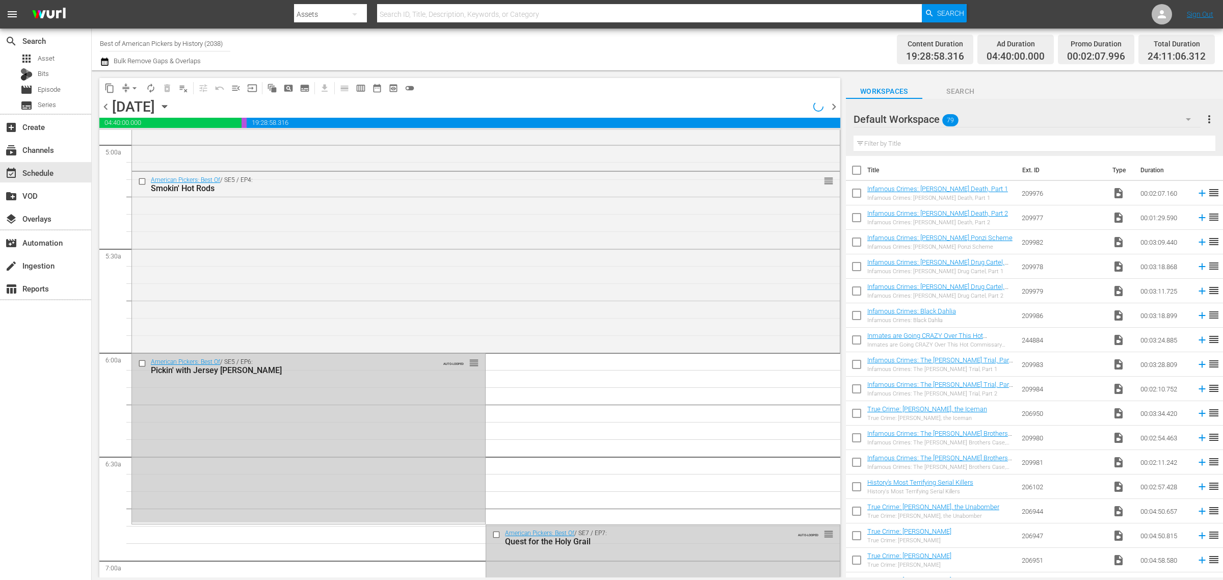
scroll to position [973, 0]
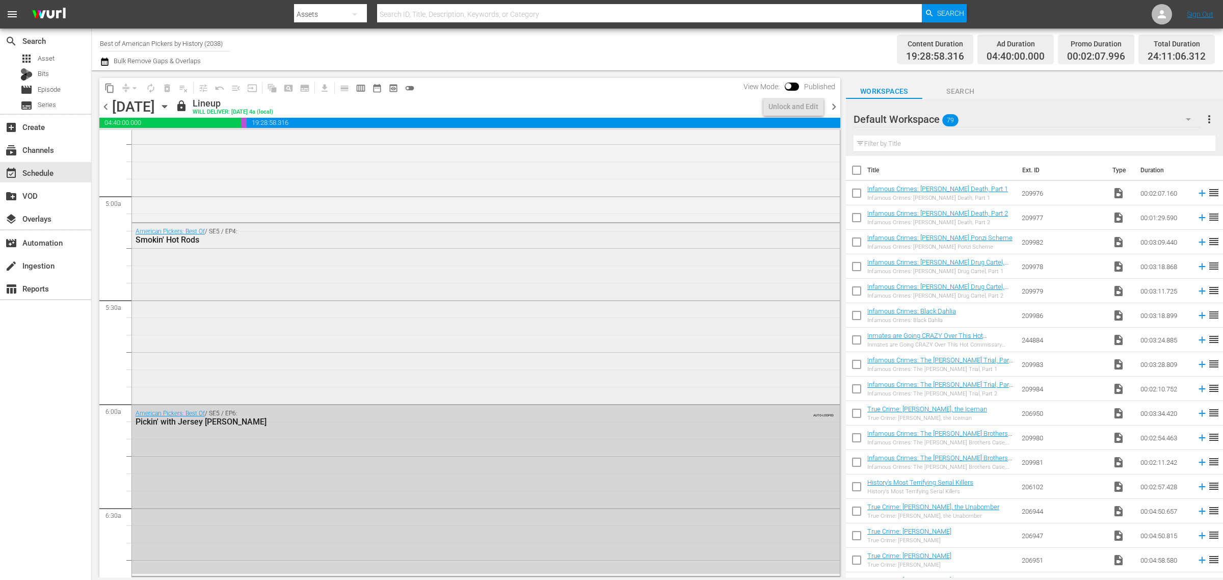
click at [231, 296] on div "American Pickers: Best Of / SE5 / EP4: Smokin' Hot Rods" at bounding box center [486, 312] width 708 height 178
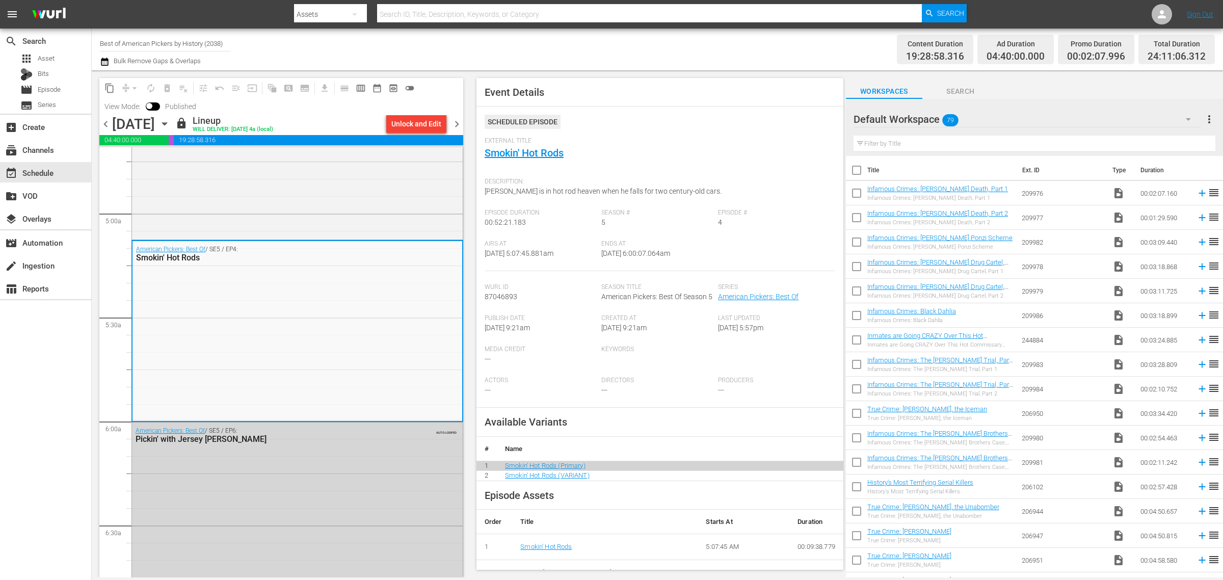
click at [458, 123] on span "chevron_right" at bounding box center [457, 124] width 13 height 13
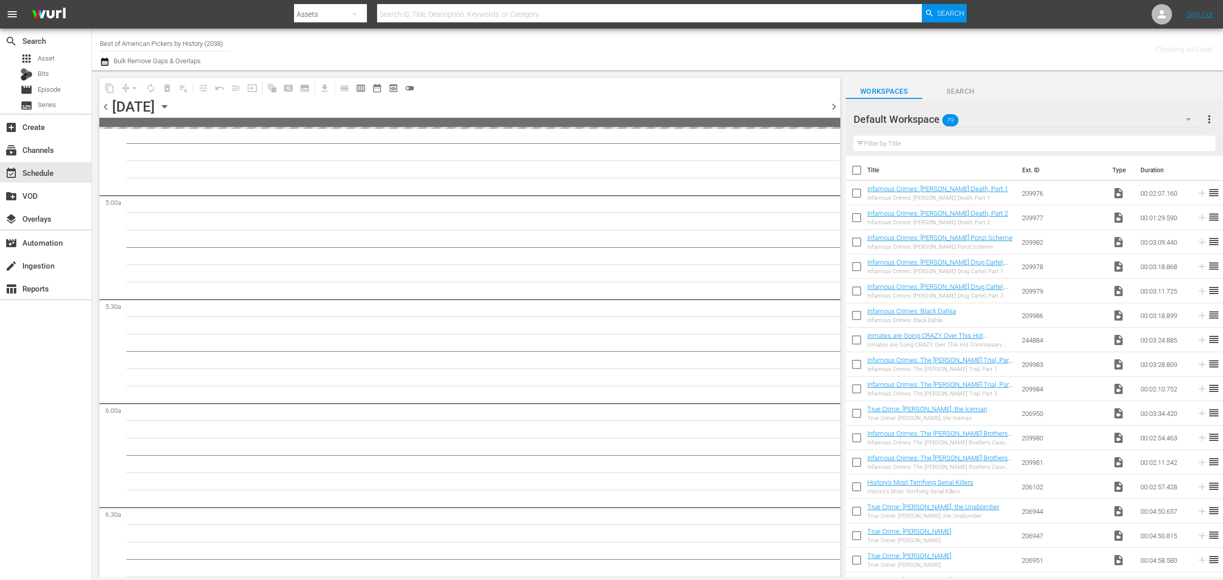
scroll to position [1025, 0]
click at [554, 50] on div "Channel Title Best of American Pickers by History (2038) Bulk Remove Gaps & Ove…" at bounding box center [404, 49] width 608 height 37
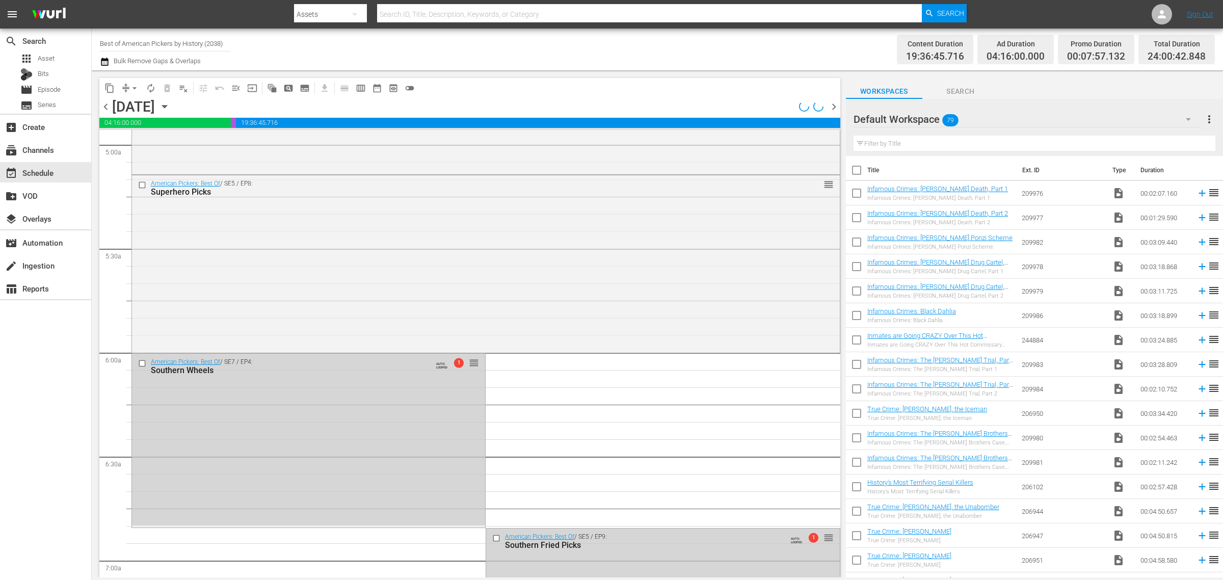
scroll to position [938, 0]
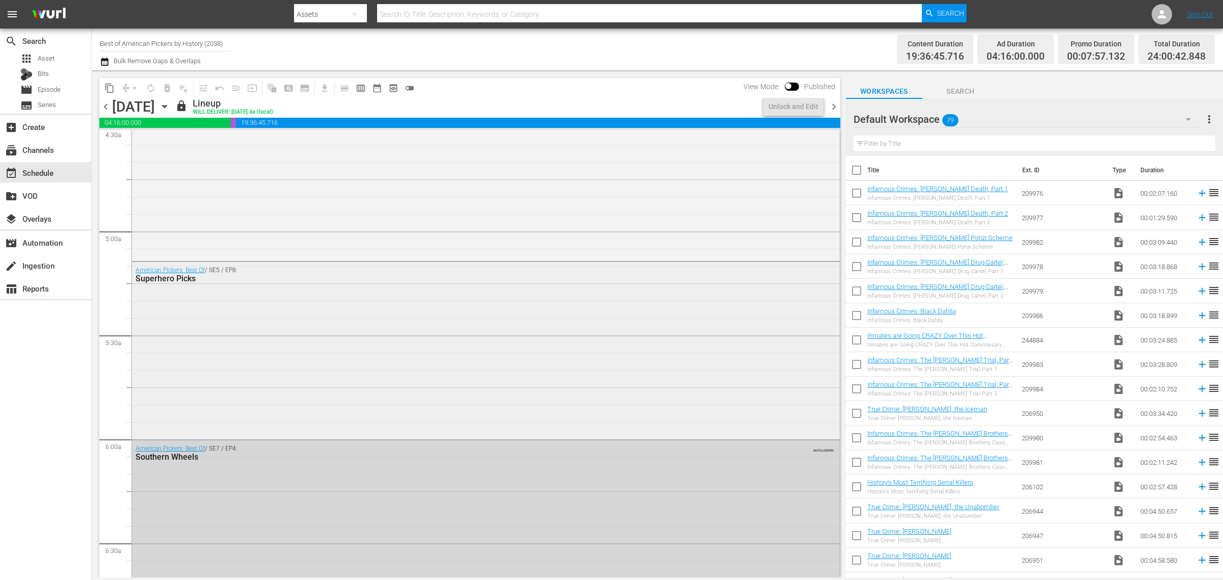
click at [303, 314] on div "American Pickers: Best Of / SE5 / EP8: Superhero Picks" at bounding box center [486, 349] width 708 height 175
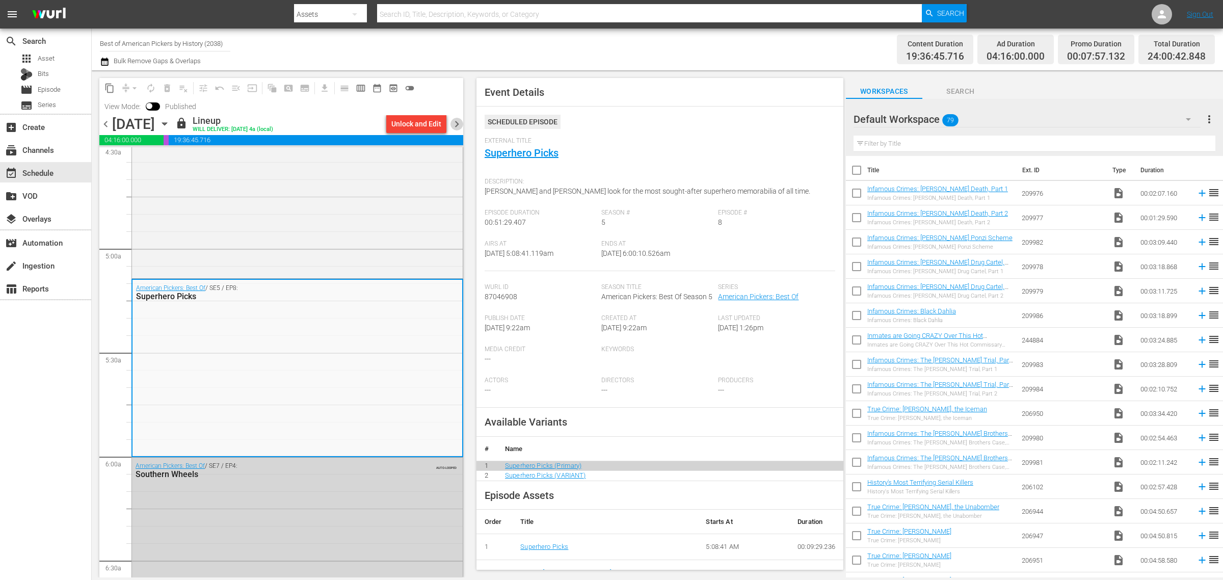
click at [460, 125] on span "chevron_right" at bounding box center [457, 124] width 13 height 13
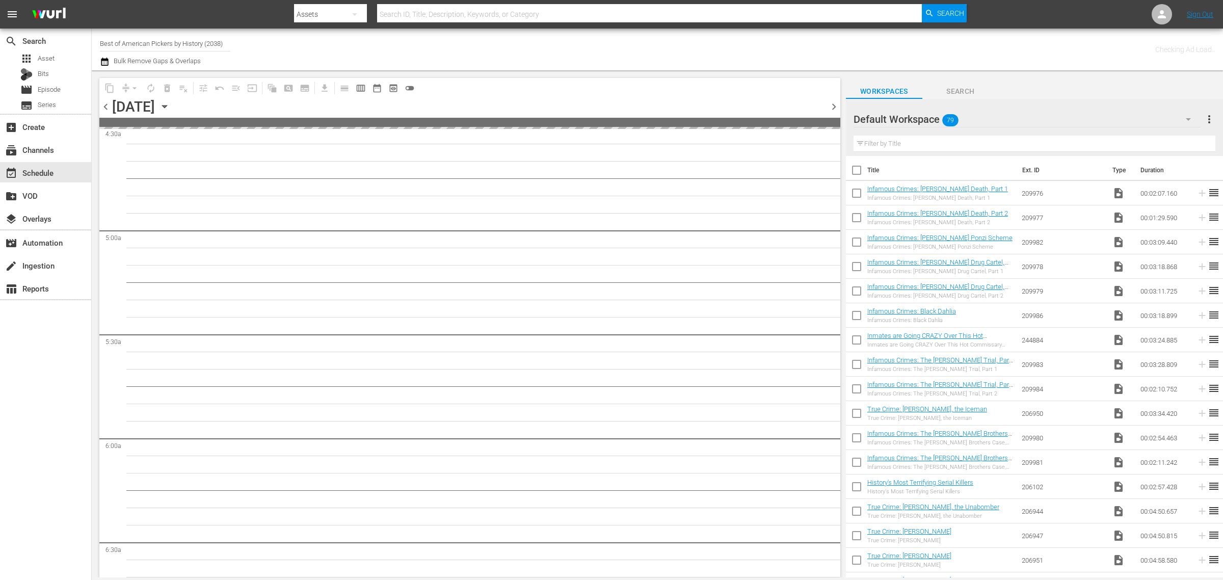
scroll to position [1025, 0]
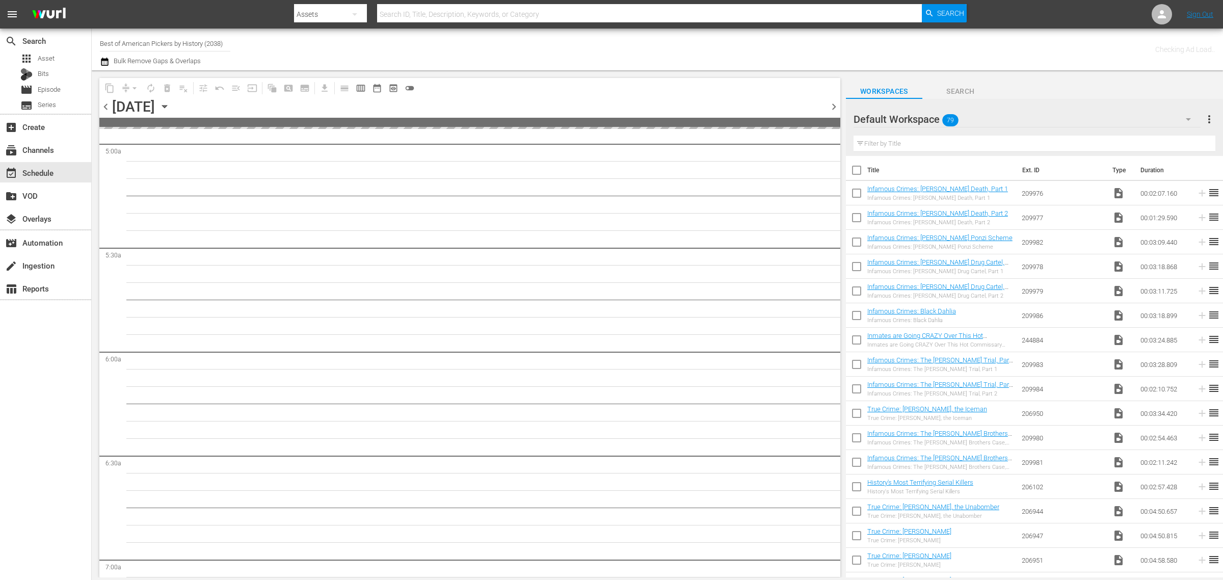
click at [538, 52] on div "Channel Title Best of American Pickers by History (2038) Bulk Remove Gaps & Ove…" at bounding box center [404, 49] width 608 height 37
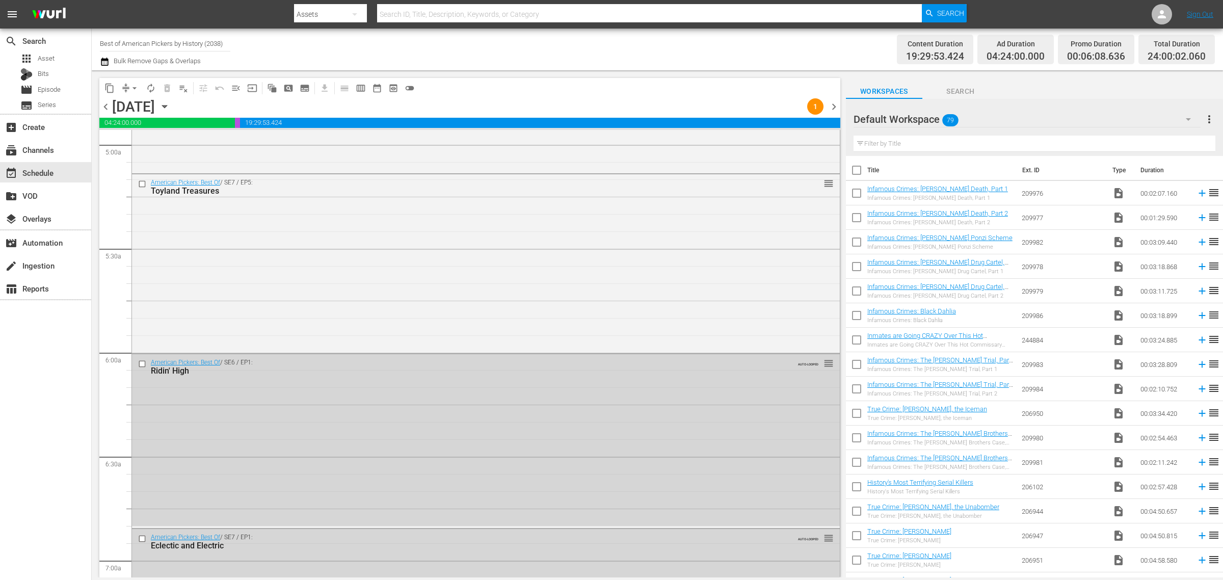
scroll to position [956, 0]
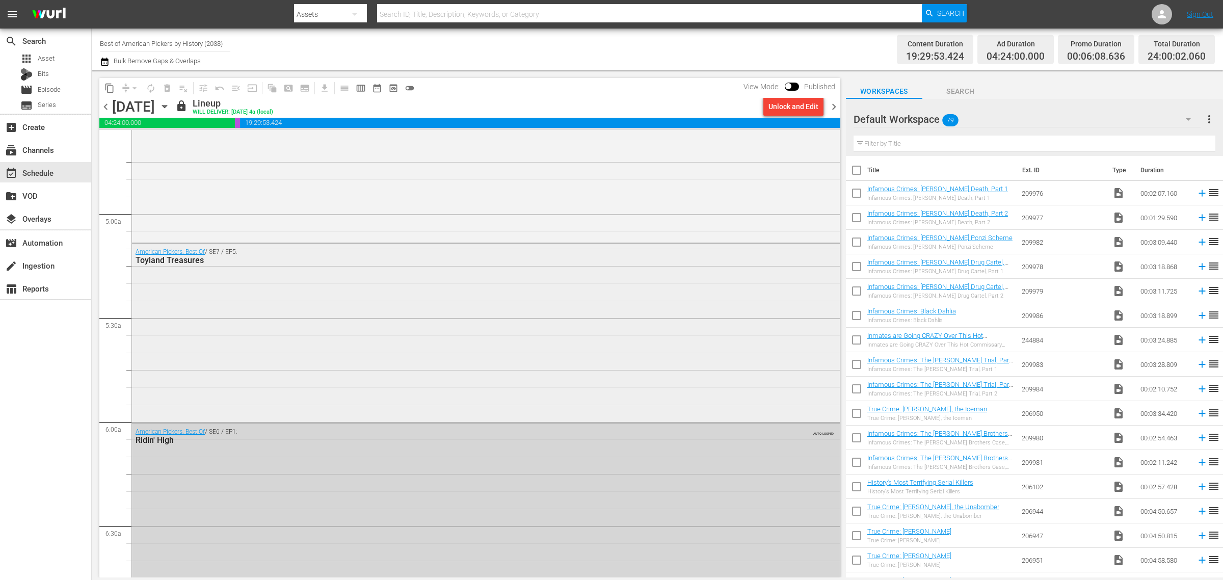
click at [273, 376] on div "American Pickers: Best Of / SE7 / EP5: Toyland Treasures" at bounding box center [486, 332] width 708 height 176
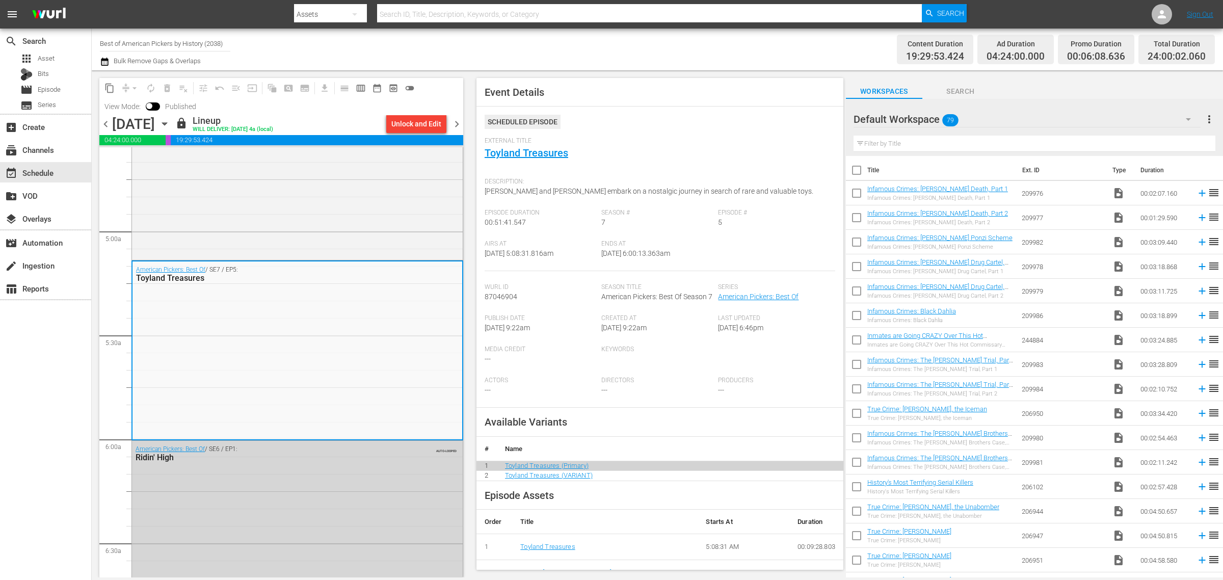
drag, startPoint x: 673, startPoint y: 56, endPoint x: 679, endPoint y: 42, distance: 15.1
click at [673, 56] on div "Channel Title Best of American Pickers by History (2038) Bulk Remove Gaps & Ove…" at bounding box center [404, 49] width 608 height 37
drag, startPoint x: 99, startPoint y: 41, endPoint x: 417, endPoint y: 41, distance: 317.5
click at [417, 42] on div "Channel Title Best of American Pickers by History (2038) Bulk Remove Gaps & Ove…" at bounding box center [404, 49] width 608 height 37
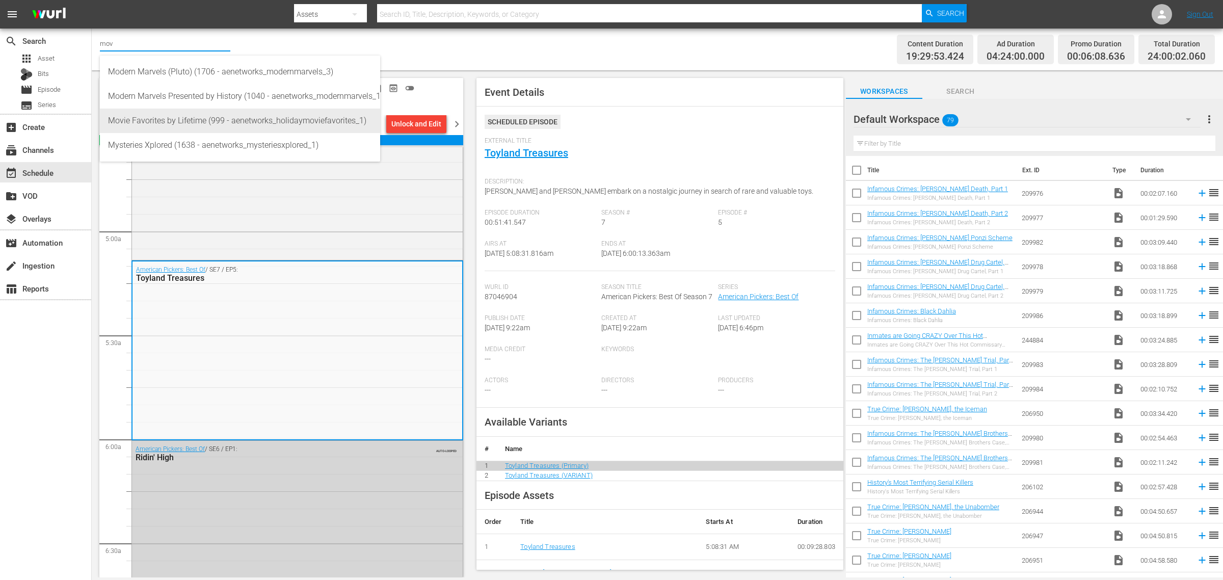
click at [159, 121] on div "Movie Favorites by Lifetime (999 - aenetworks_holidaymoviefavorites_1)" at bounding box center [240, 121] width 264 height 24
type input "Movie Favorites by Lifetime (999 - aenetworks_holidaymoviefavorites_1)"
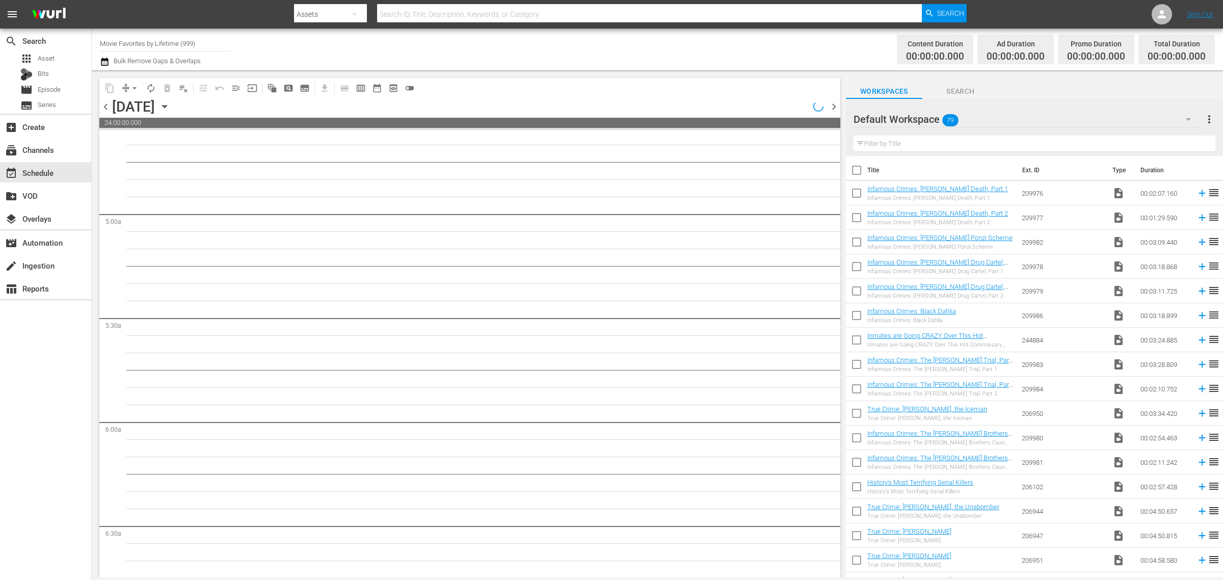
scroll to position [1008, 0]
